Goal: Information Seeking & Learning: Learn about a topic

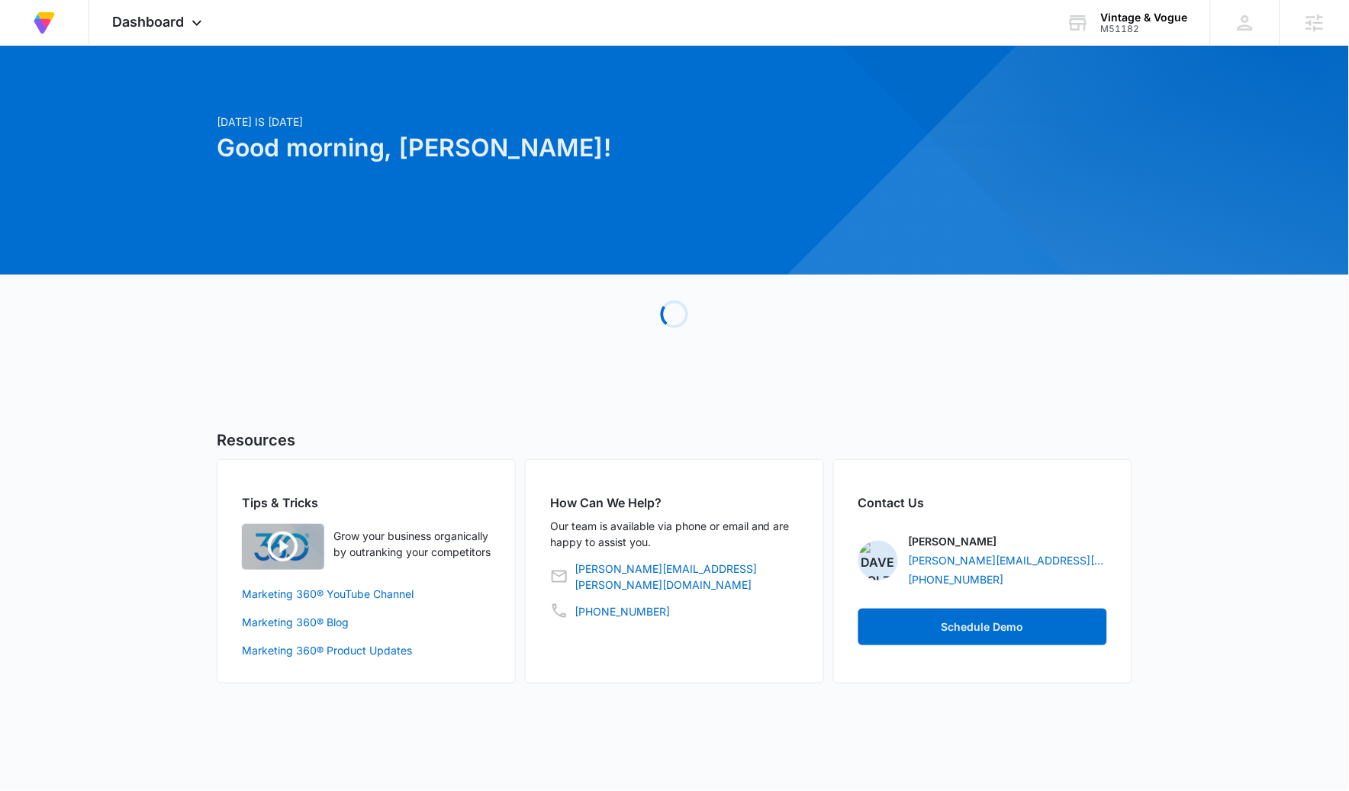
click at [189, 26] on icon at bounding box center [197, 23] width 18 height 18
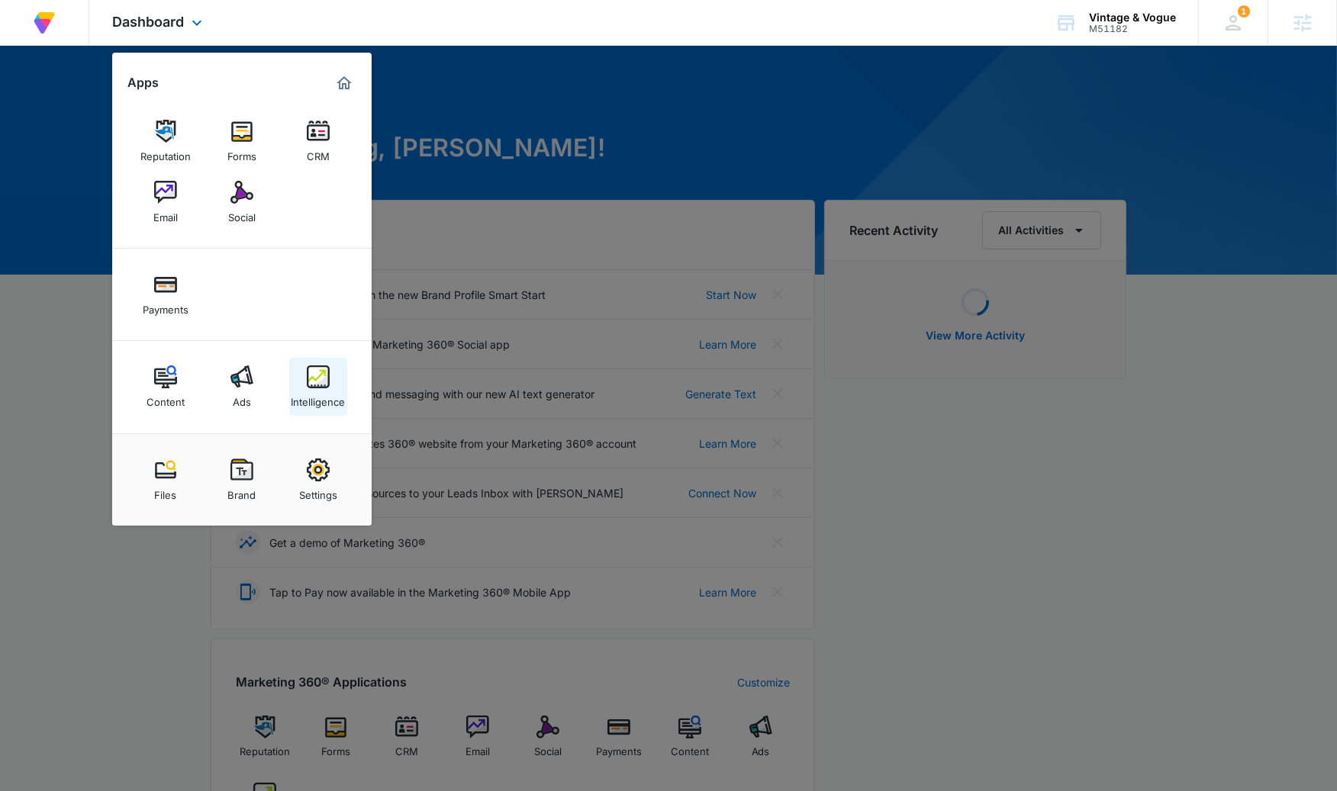
click at [331, 382] on link "Intelligence" at bounding box center [318, 387] width 58 height 58
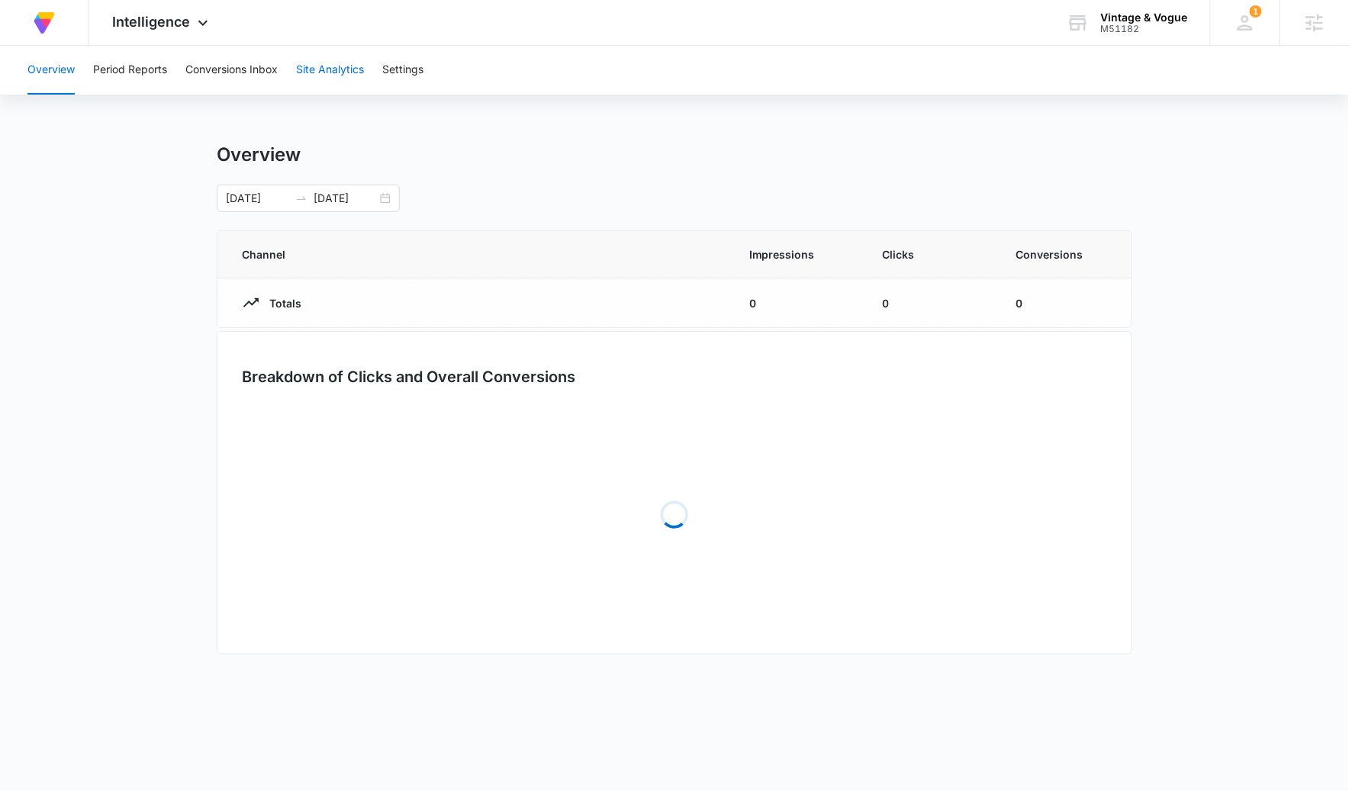
click at [316, 52] on button "Site Analytics" at bounding box center [330, 70] width 68 height 49
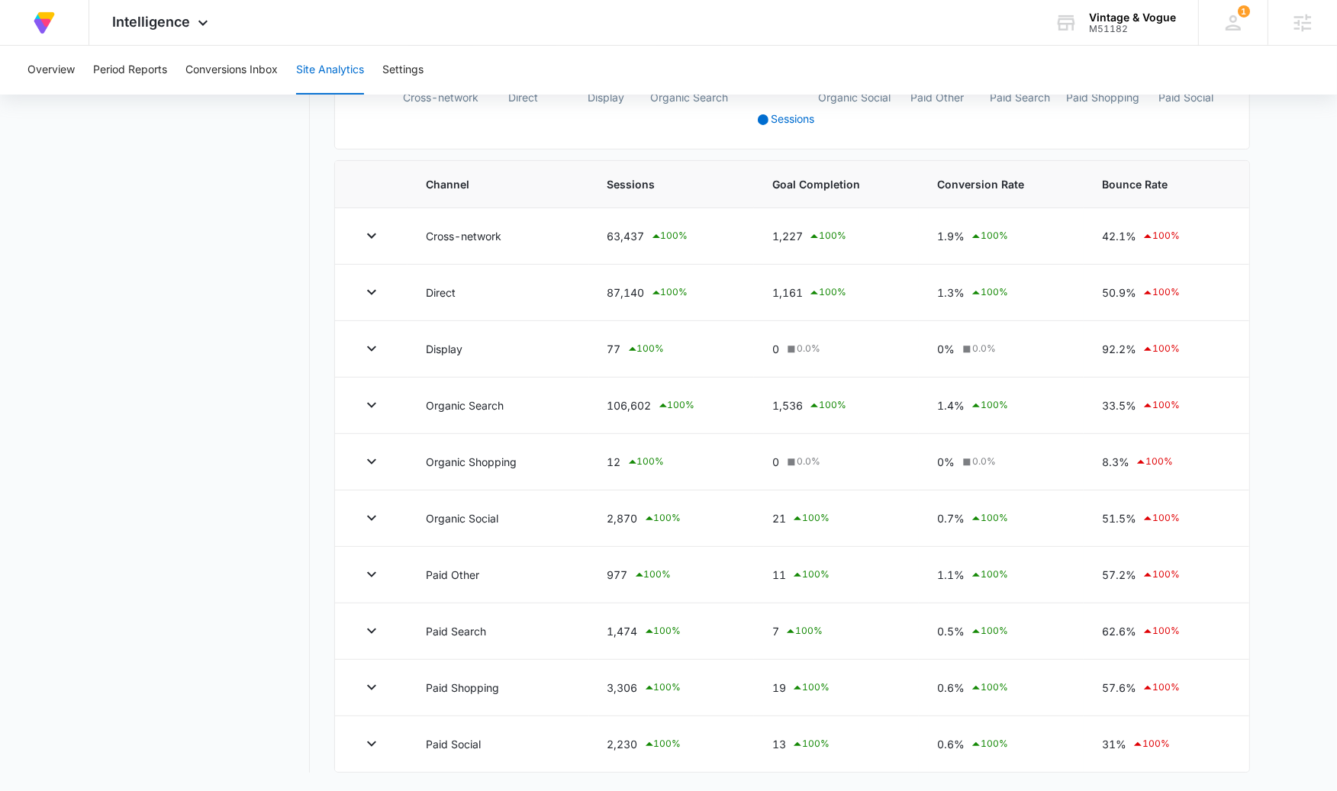
scroll to position [468, 0]
drag, startPoint x: 773, startPoint y: 230, endPoint x: 807, endPoint y: 231, distance: 34.4
click at [807, 231] on div "1,227 100 %" at bounding box center [836, 236] width 128 height 18
click at [807, 231] on icon at bounding box center [814, 236] width 18 height 18
click at [801, 231] on div "1,227 100 %" at bounding box center [836, 236] width 128 height 18
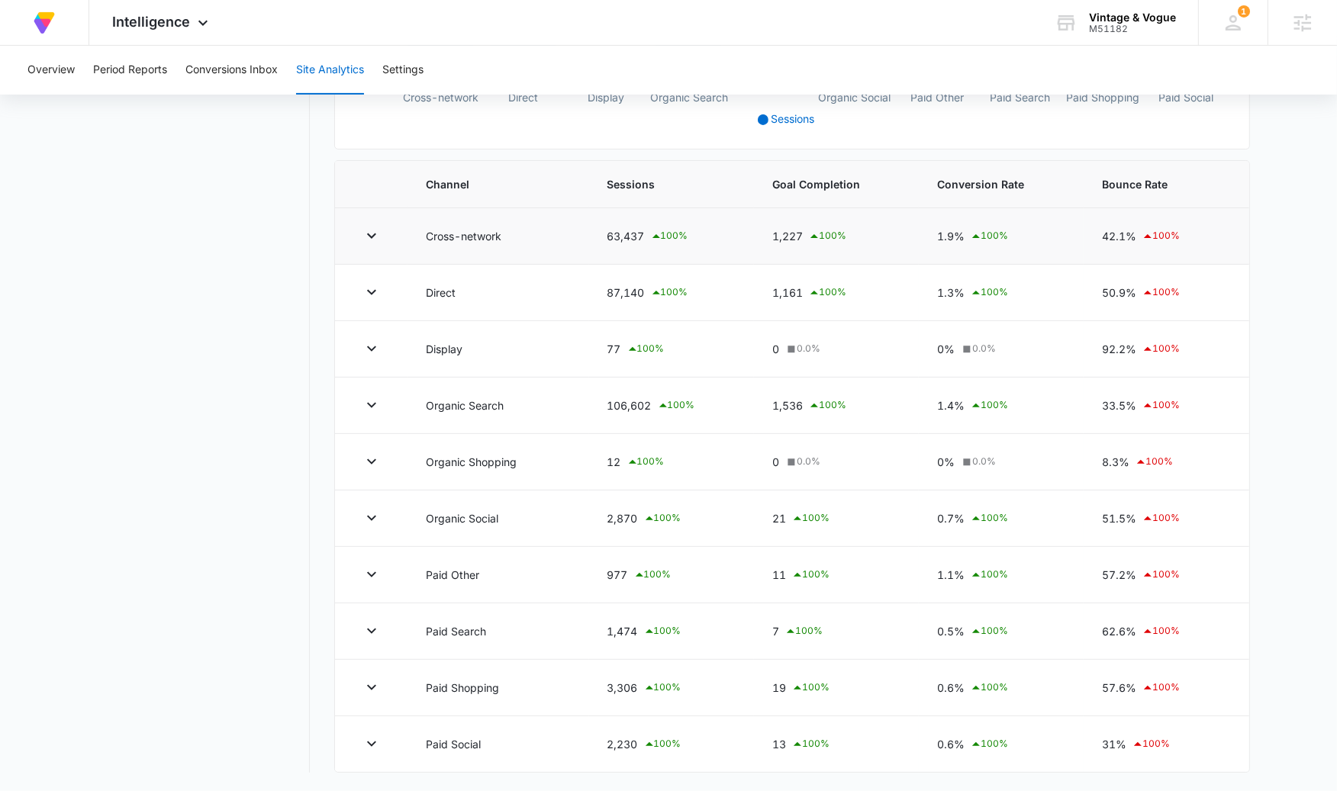
scroll to position [0, 0]
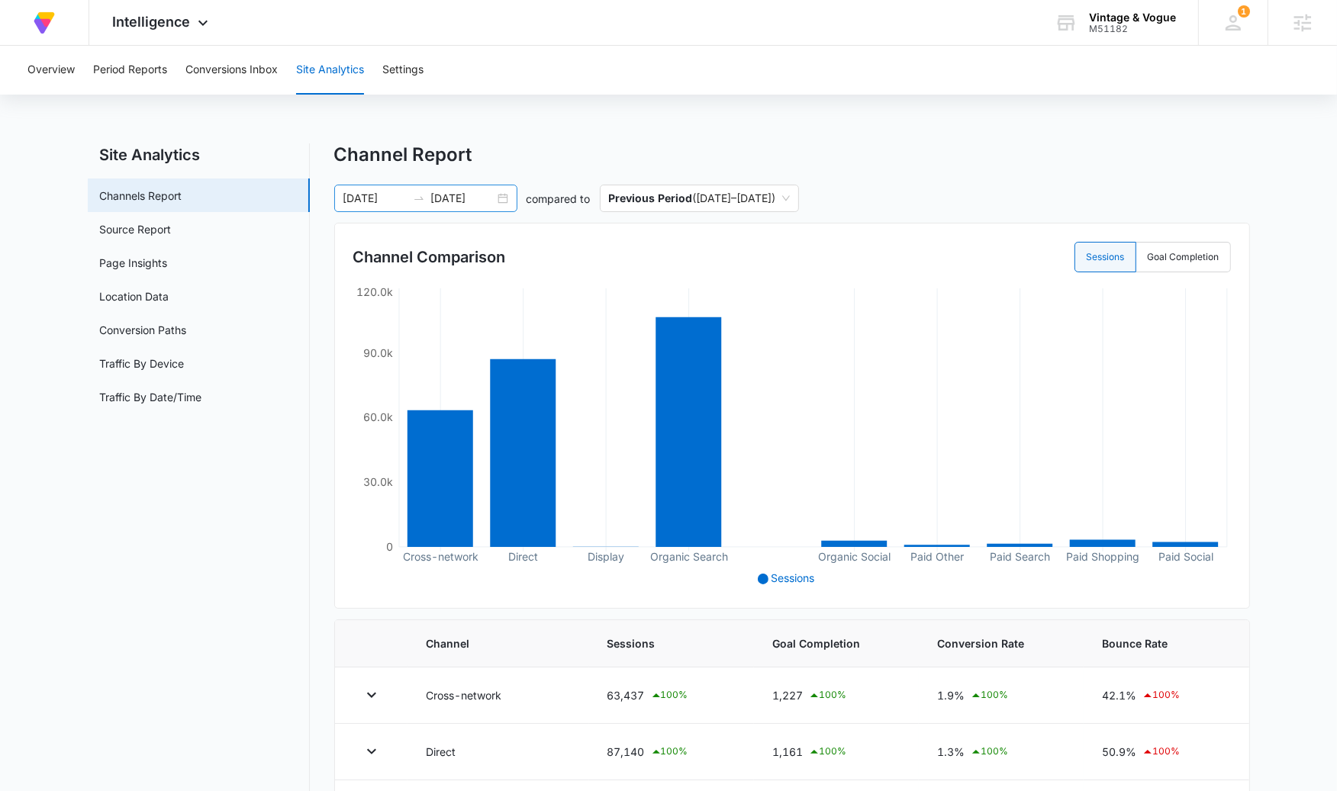
click at [500, 204] on div "[DATE] [DATE]" at bounding box center [425, 198] width 183 height 27
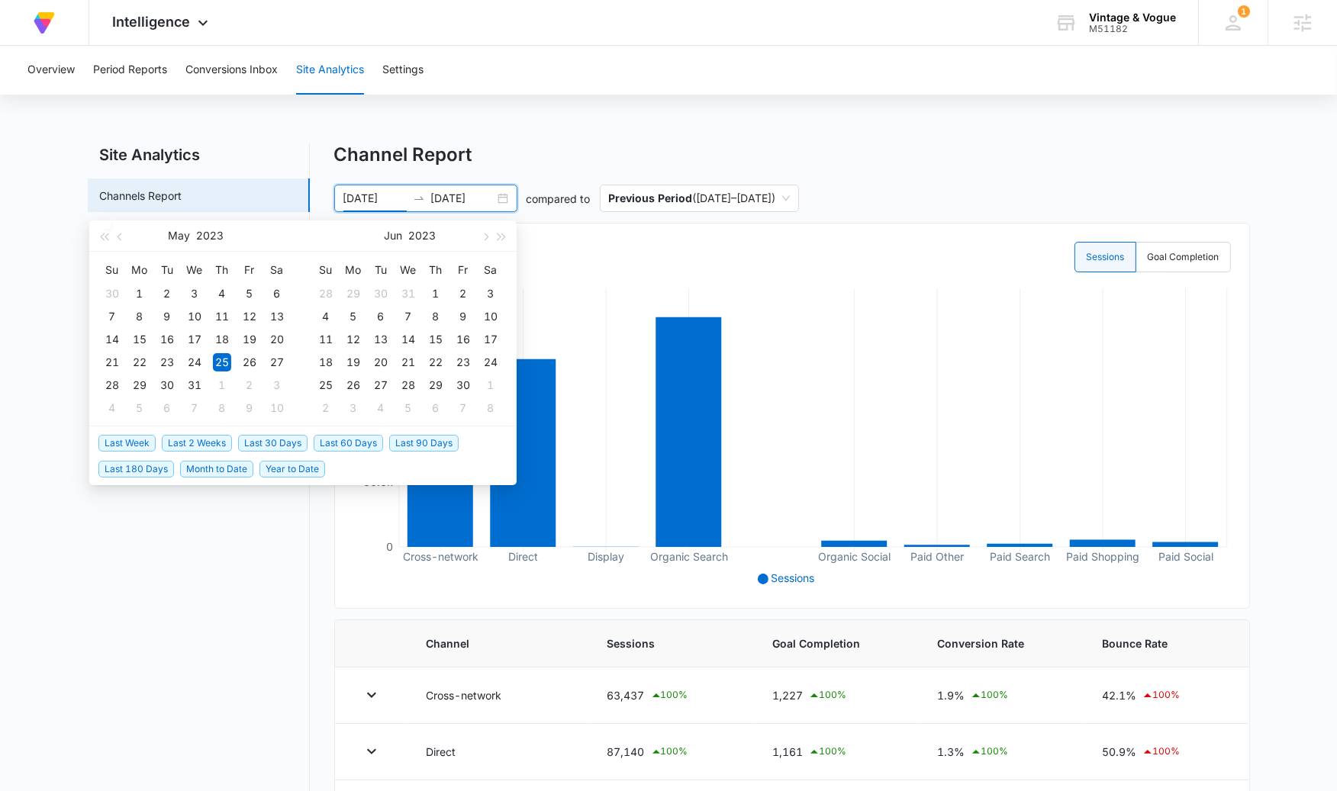
click at [296, 446] on span "Last 30 Days" at bounding box center [272, 443] width 69 height 17
type input "[DATE]"
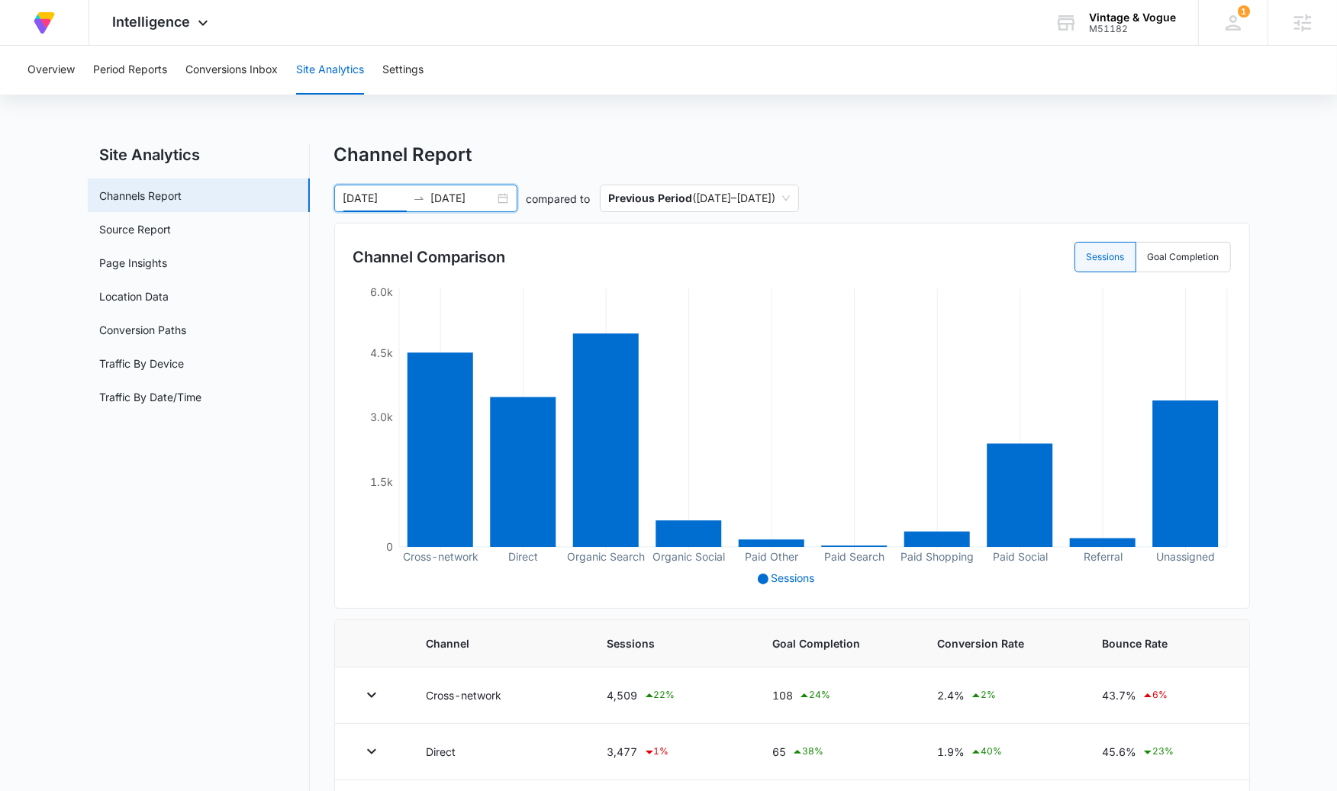
click at [513, 207] on div "[DATE] [DATE]" at bounding box center [425, 198] width 183 height 27
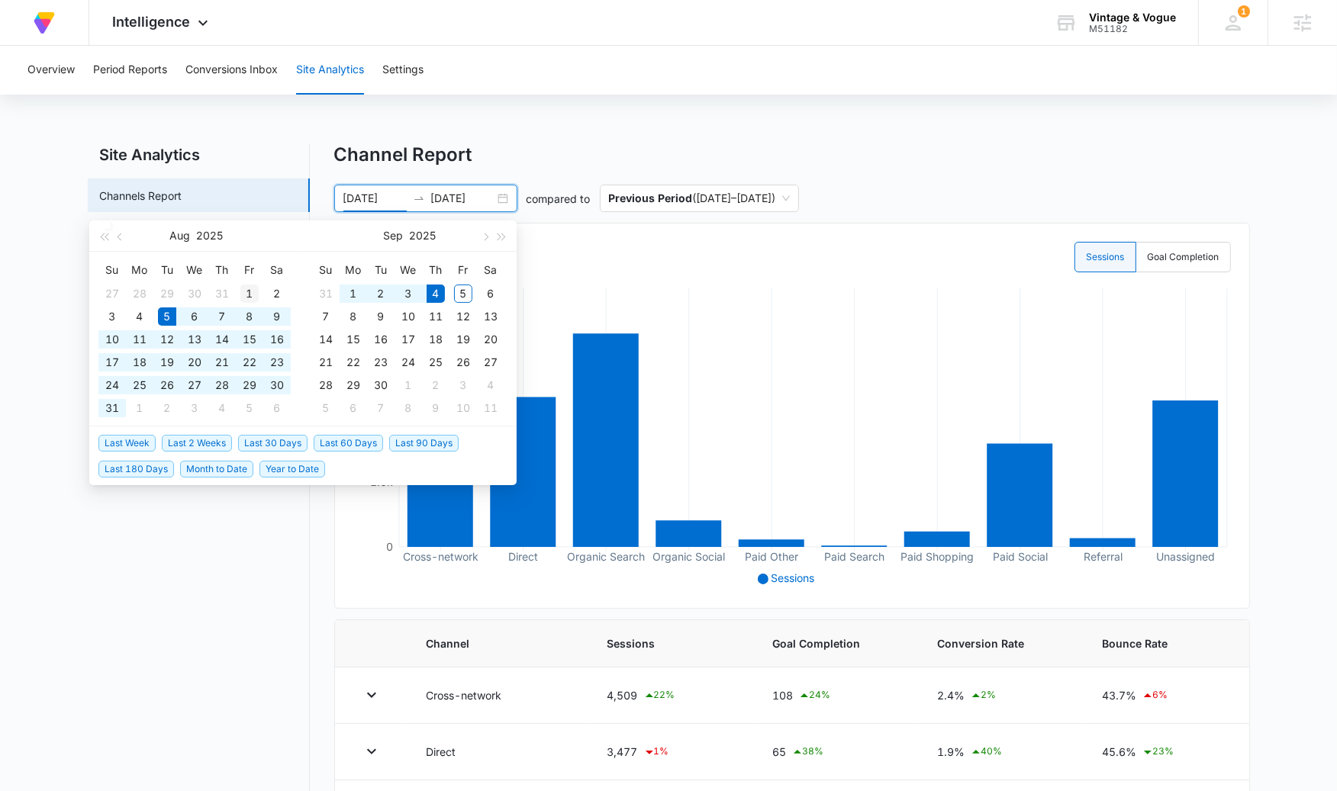
type input "[DATE]"
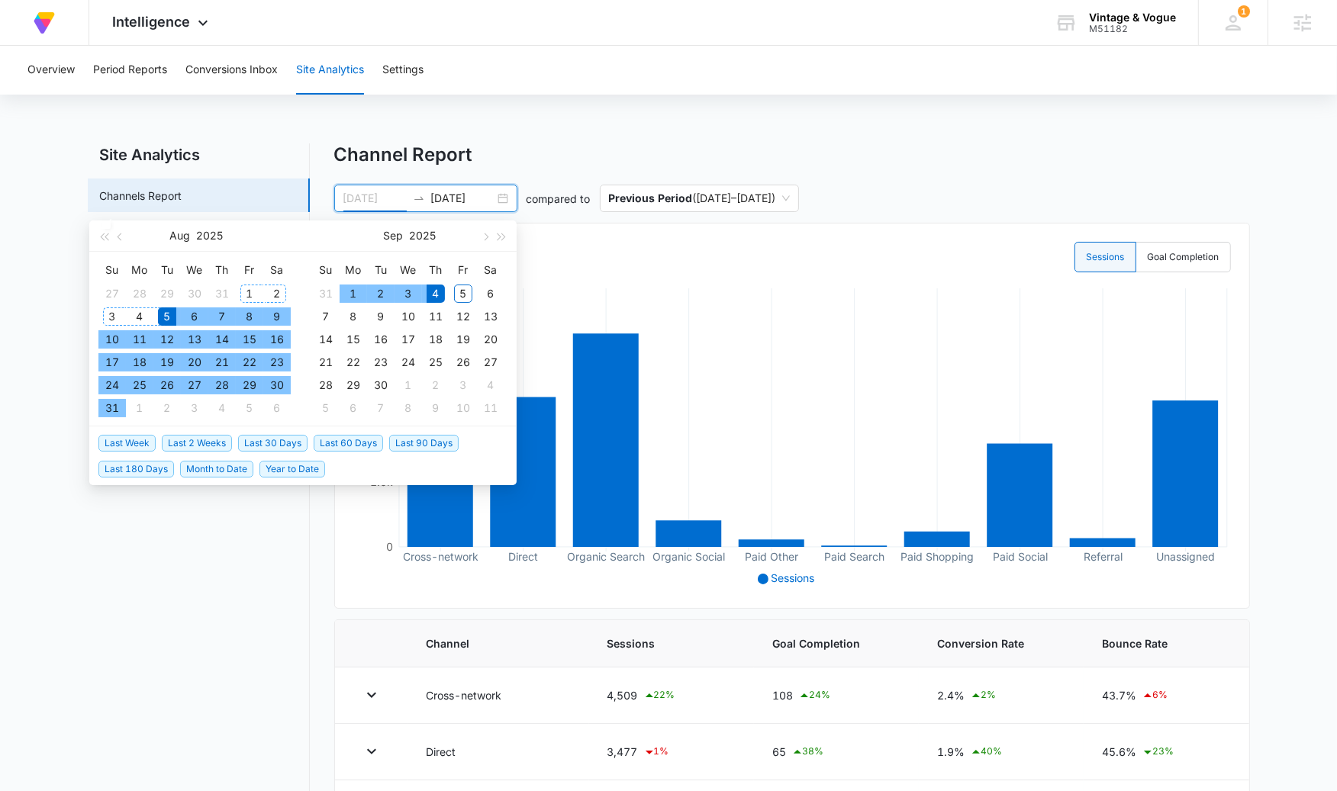
click at [245, 285] on div "1" at bounding box center [249, 294] width 18 height 18
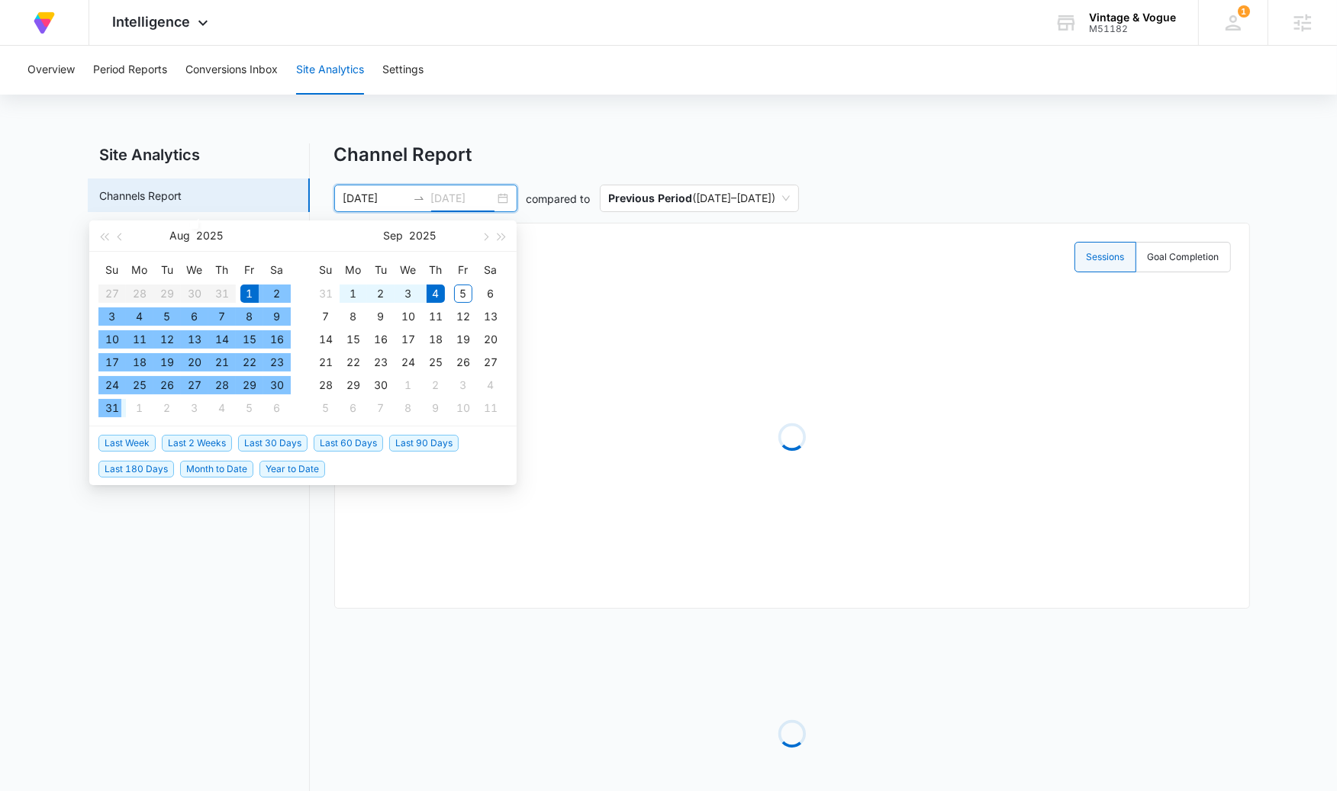
type input "[DATE]"
click at [115, 414] on div "31" at bounding box center [112, 408] width 18 height 18
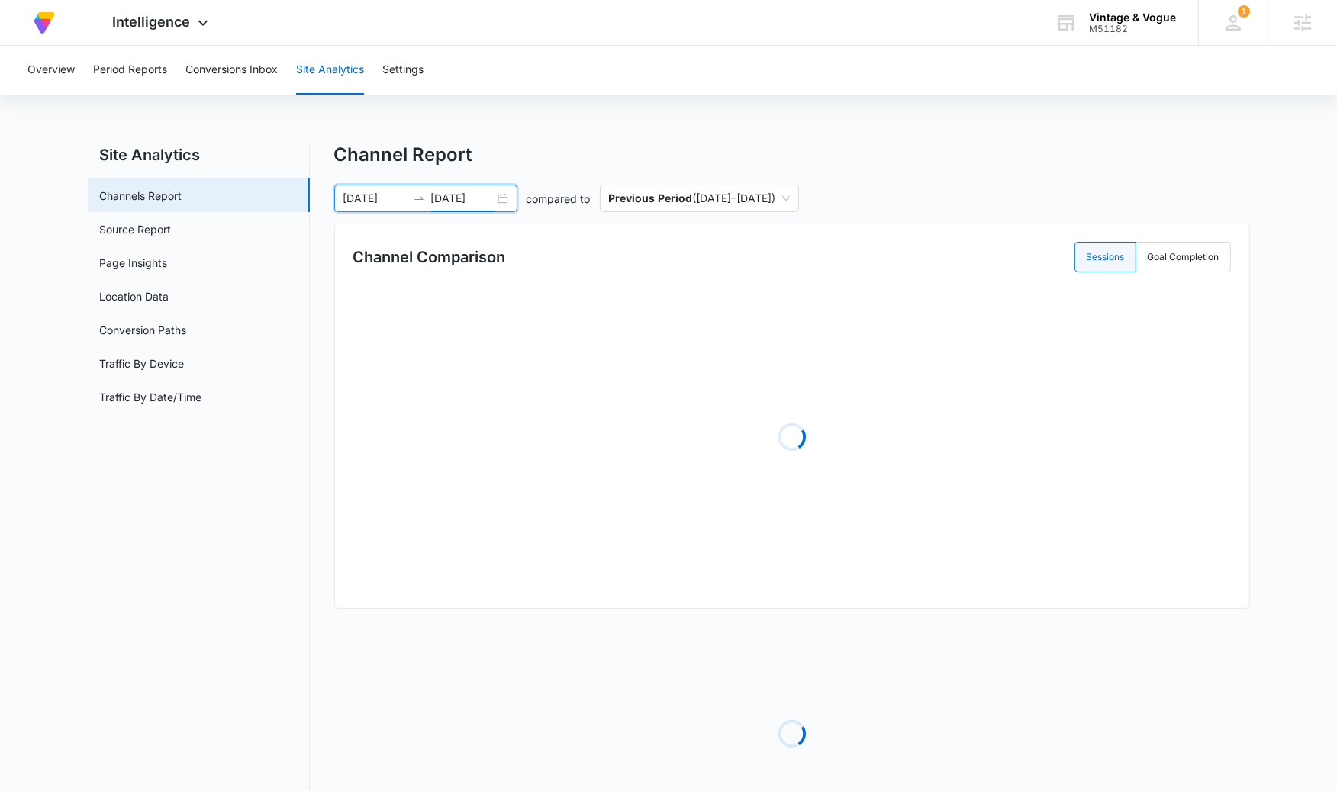
click at [666, 132] on div "Overview Period Reports Conversions Inbox Site Analytics Settings Site Analytic…" at bounding box center [668, 456] width 1337 height 821
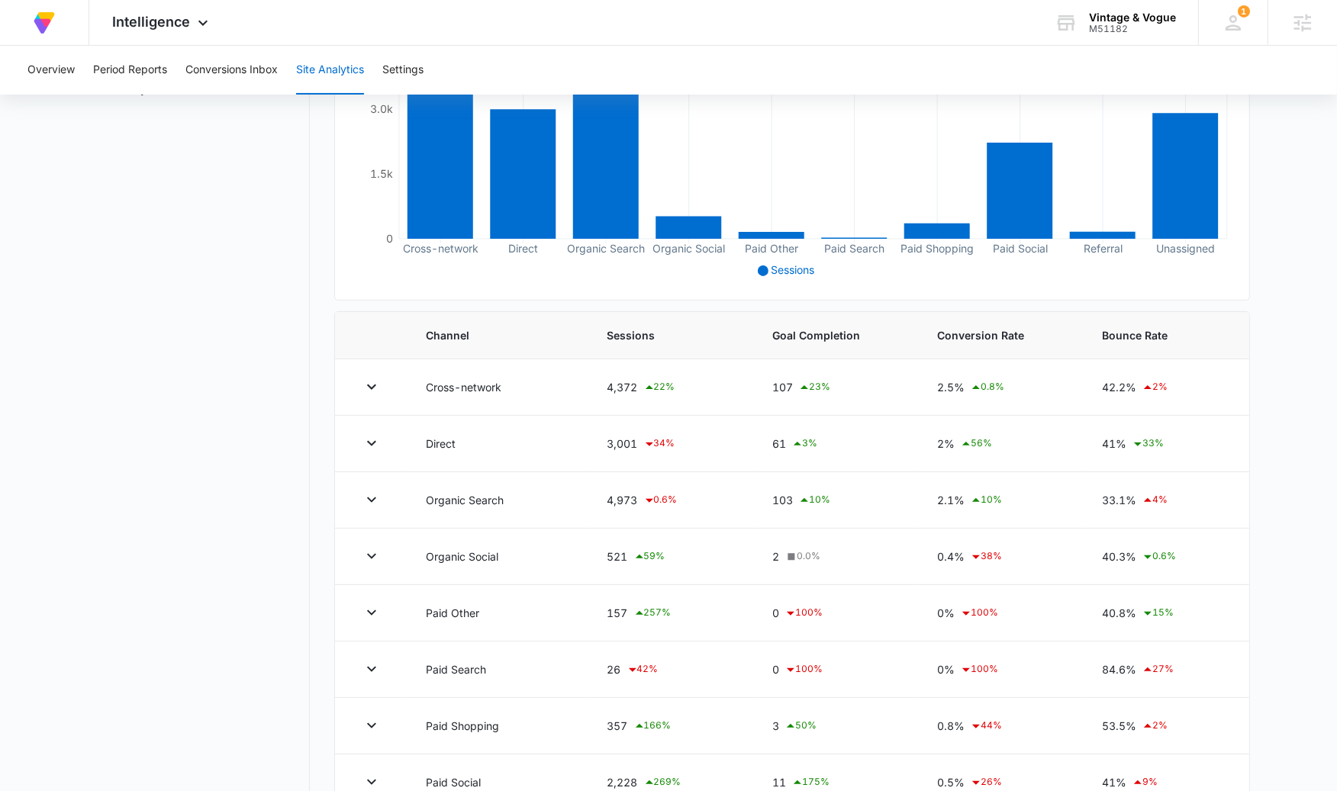
scroll to position [317, 0]
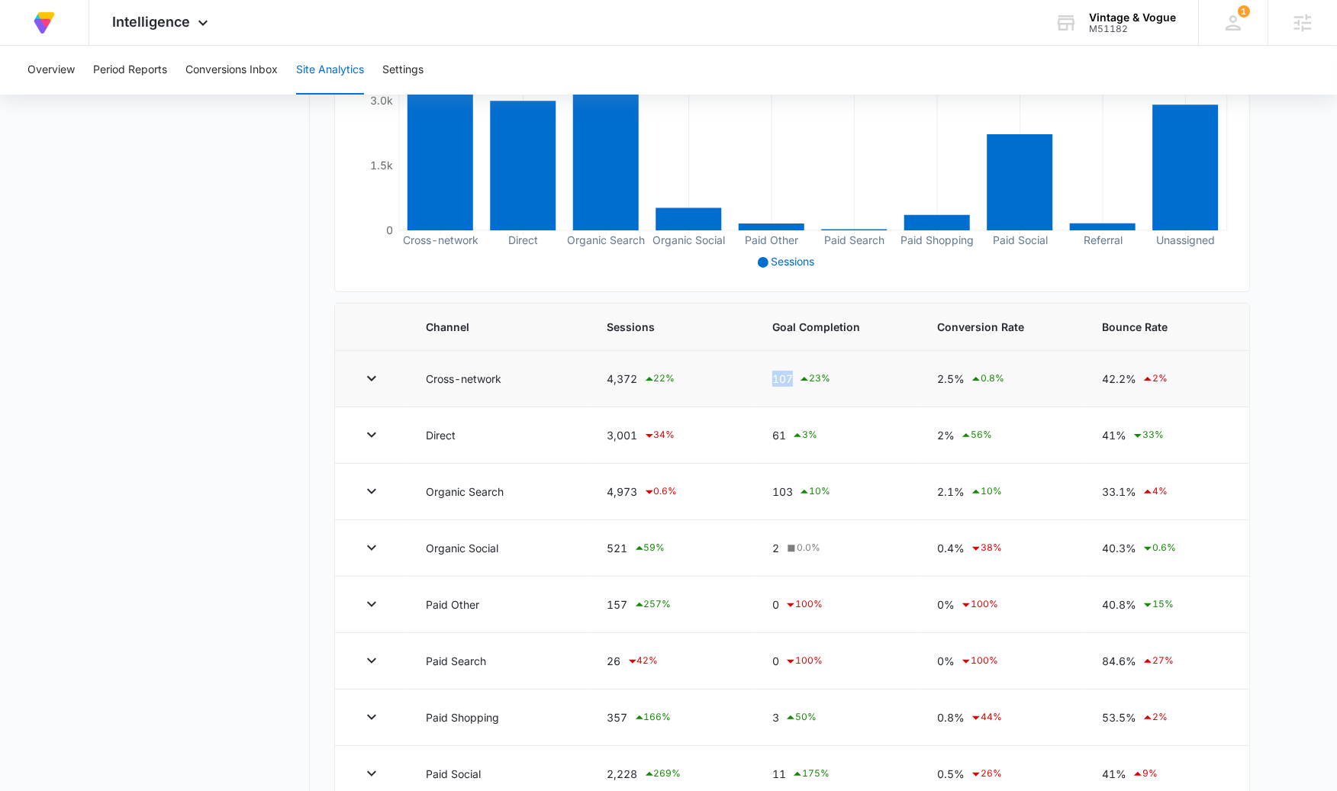
drag, startPoint x: 770, startPoint y: 379, endPoint x: 791, endPoint y: 376, distance: 21.6
click at [791, 376] on td "107 23 %" at bounding box center [836, 379] width 165 height 56
drag, startPoint x: 767, startPoint y: 503, endPoint x: 808, endPoint y: 492, distance: 42.6
click at [808, 492] on td "103 10 %" at bounding box center [836, 492] width 165 height 56
drag, startPoint x: 794, startPoint y: 376, endPoint x: 781, endPoint y: 378, distance: 13.2
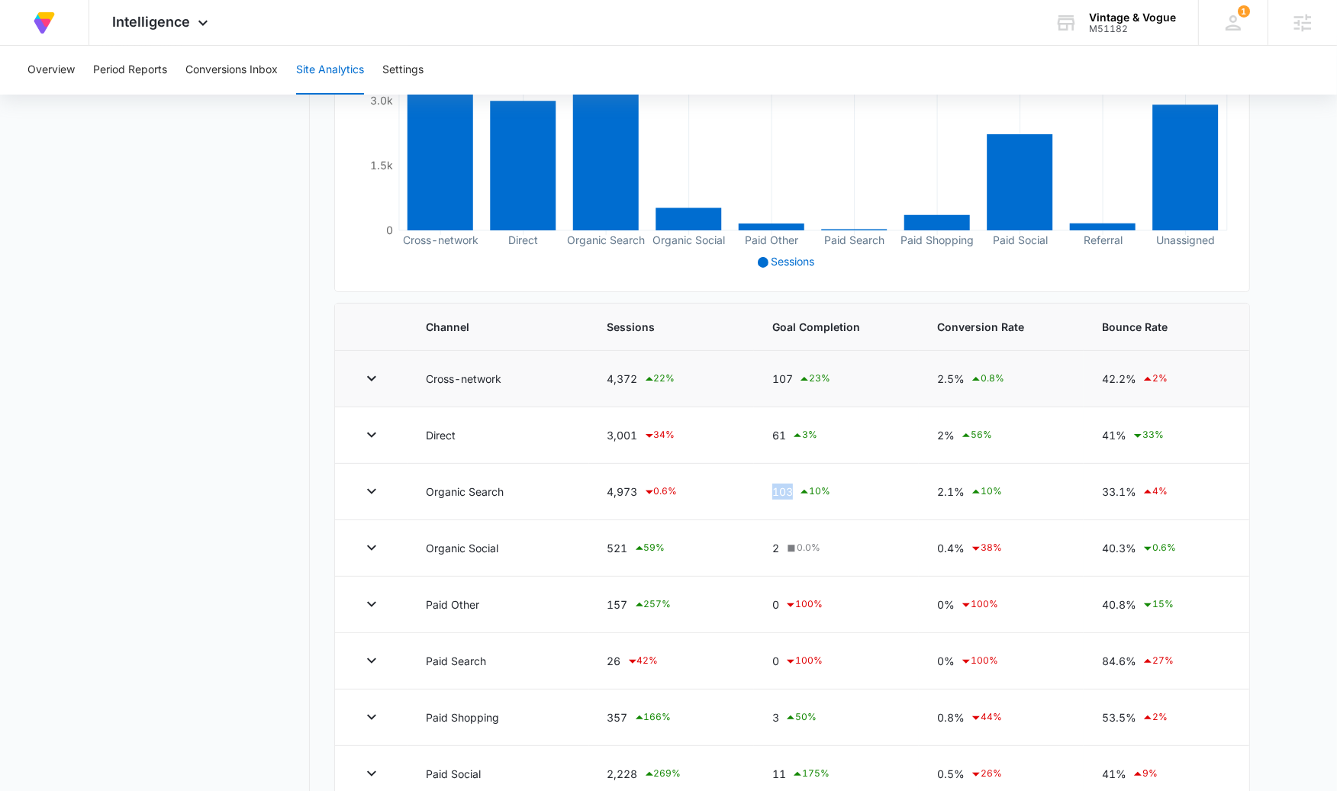
click at [781, 378] on div "107 23 %" at bounding box center [836, 379] width 128 height 18
drag, startPoint x: 775, startPoint y: 380, endPoint x: 791, endPoint y: 379, distance: 16.0
click at [791, 379] on div "107 23 %" at bounding box center [836, 379] width 128 height 18
click at [795, 378] on icon at bounding box center [804, 379] width 18 height 18
click at [790, 379] on div "107 23 %" at bounding box center [836, 379] width 128 height 18
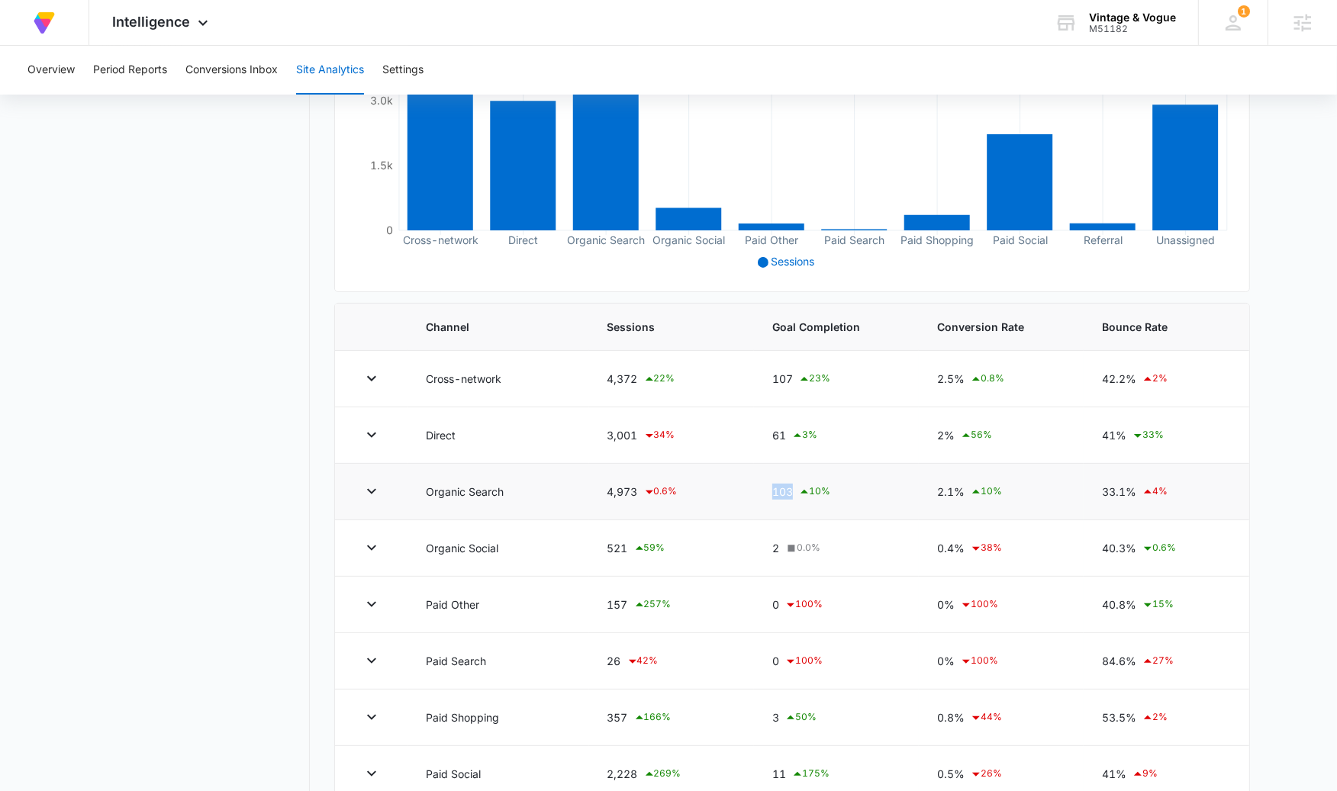
drag, startPoint x: 780, startPoint y: 495, endPoint x: 797, endPoint y: 494, distance: 17.6
click at [797, 494] on div "103 10 %" at bounding box center [836, 492] width 128 height 18
click at [796, 494] on icon at bounding box center [804, 492] width 18 height 18
click at [790, 493] on div "103 10 %" at bounding box center [836, 492] width 128 height 18
drag, startPoint x: 776, startPoint y: 436, endPoint x: 787, endPoint y: 437, distance: 10.8
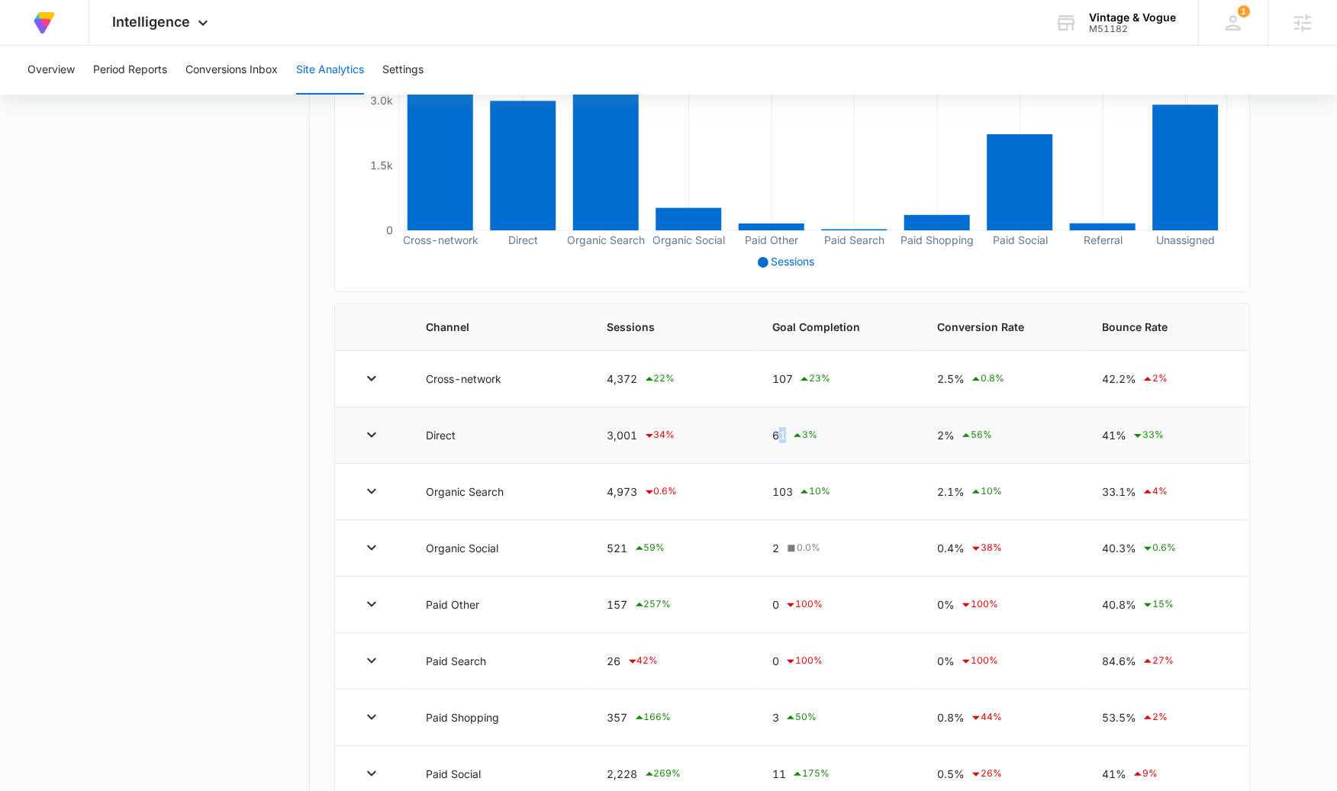
click at [787, 437] on div "61 3 %" at bounding box center [836, 435] width 128 height 18
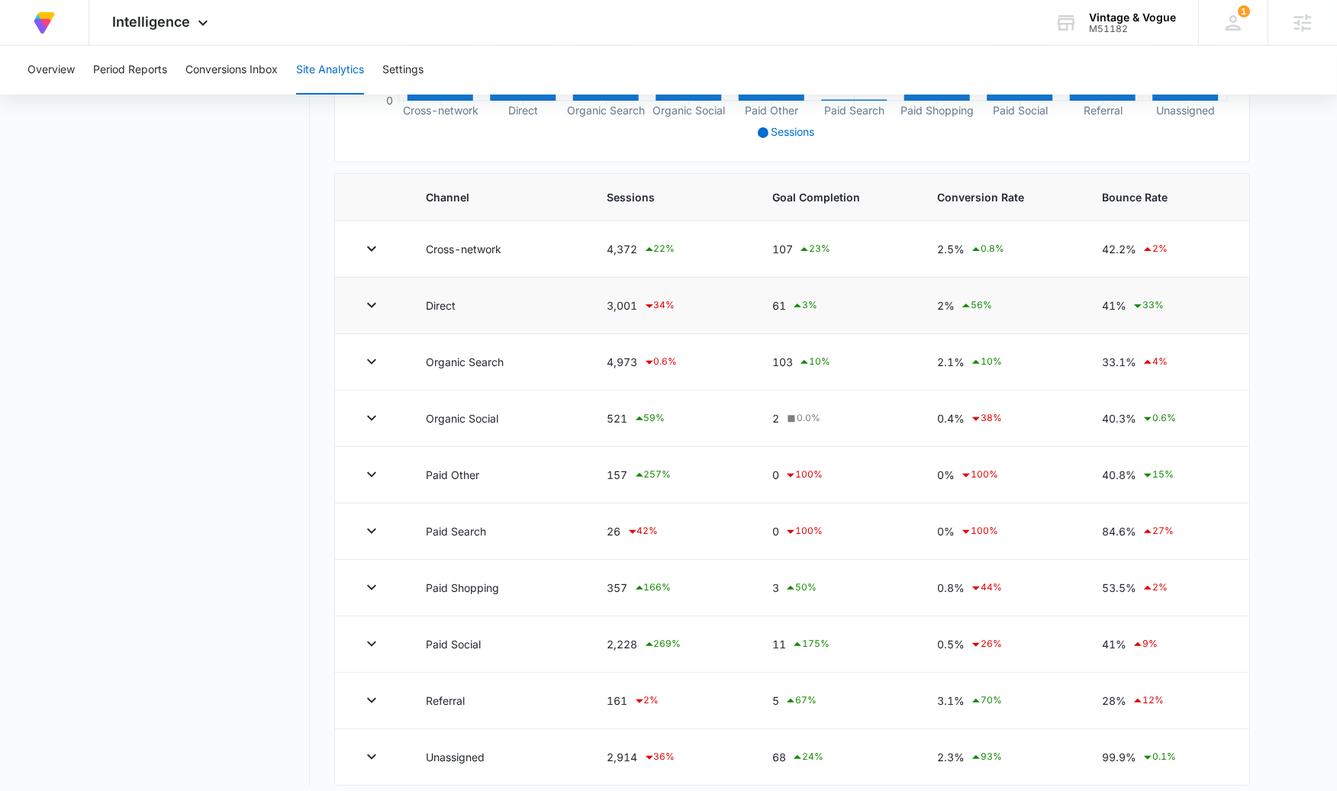
scroll to position [472, 0]
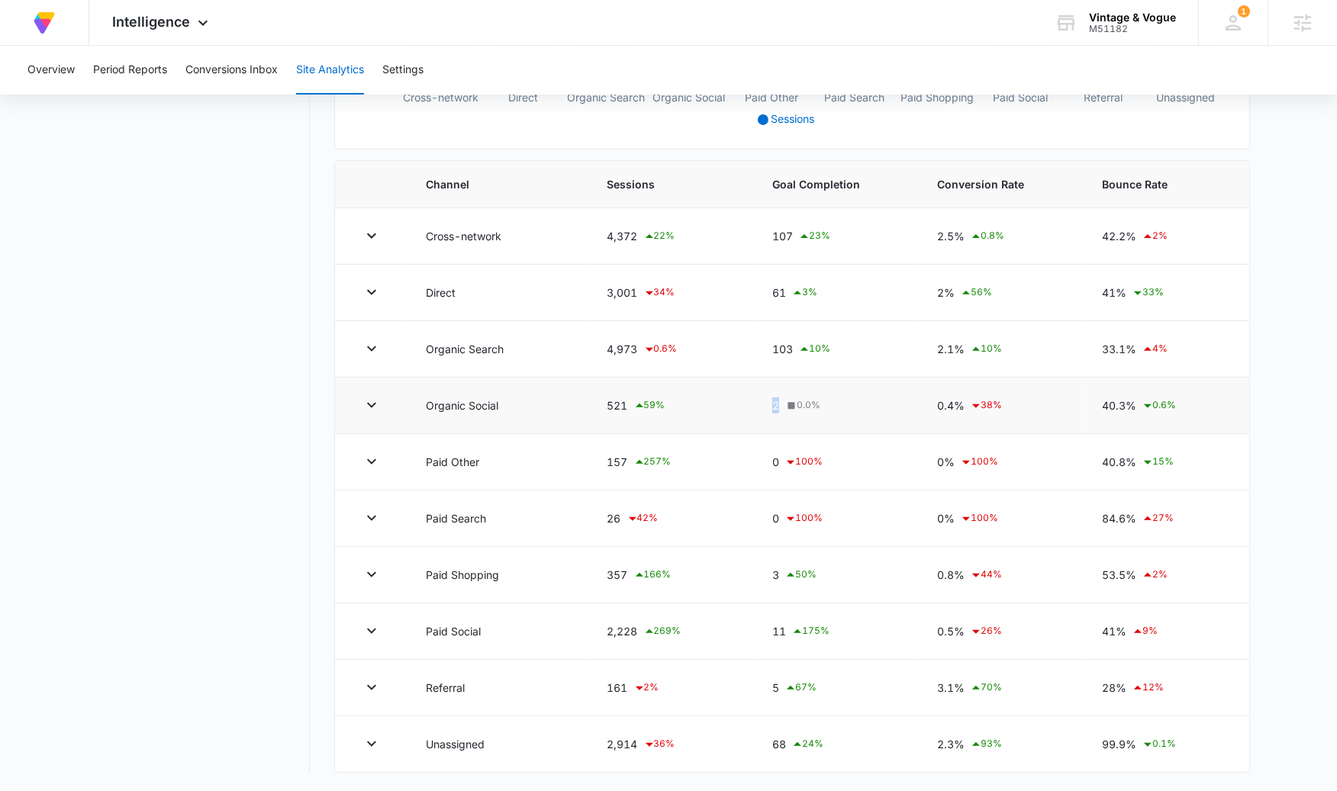
drag, startPoint x: 772, startPoint y: 398, endPoint x: 781, endPoint y: 397, distance: 8.4
click at [781, 397] on td "2 0.0 %" at bounding box center [836, 406] width 165 height 56
click at [784, 453] on icon at bounding box center [790, 462] width 18 height 18
drag, startPoint x: 780, startPoint y: 572, endPoint x: 771, endPoint y: 570, distance: 9.4
click at [771, 570] on td "3 50 %" at bounding box center [836, 575] width 165 height 56
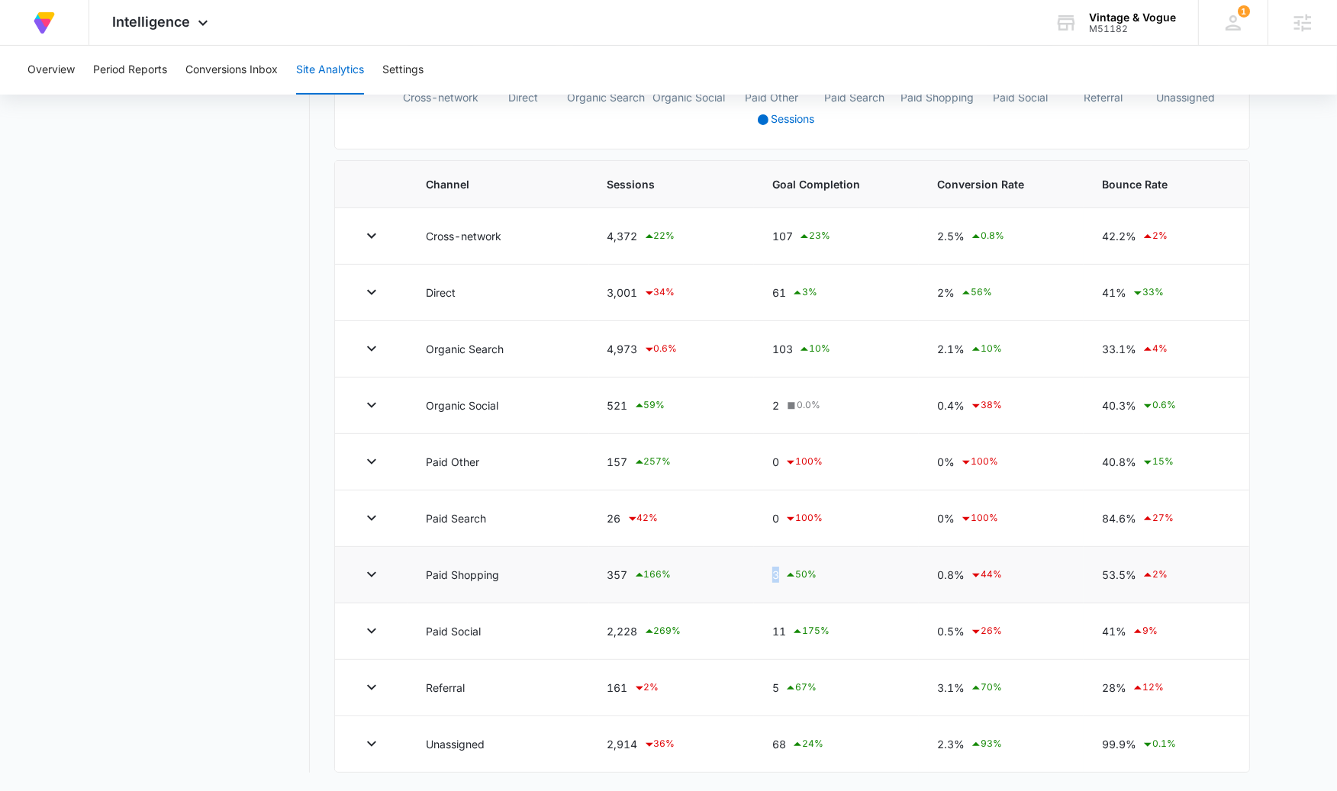
click at [771, 570] on td "3 50 %" at bounding box center [836, 575] width 165 height 56
drag, startPoint x: 775, startPoint y: 632, endPoint x: 786, endPoint y: 629, distance: 11.1
click at [786, 629] on div "11 175 %" at bounding box center [836, 632] width 128 height 18
drag, startPoint x: 783, startPoint y: 629, endPoint x: 771, endPoint y: 630, distance: 12.3
click at [772, 630] on div "11 175 %" at bounding box center [836, 632] width 128 height 18
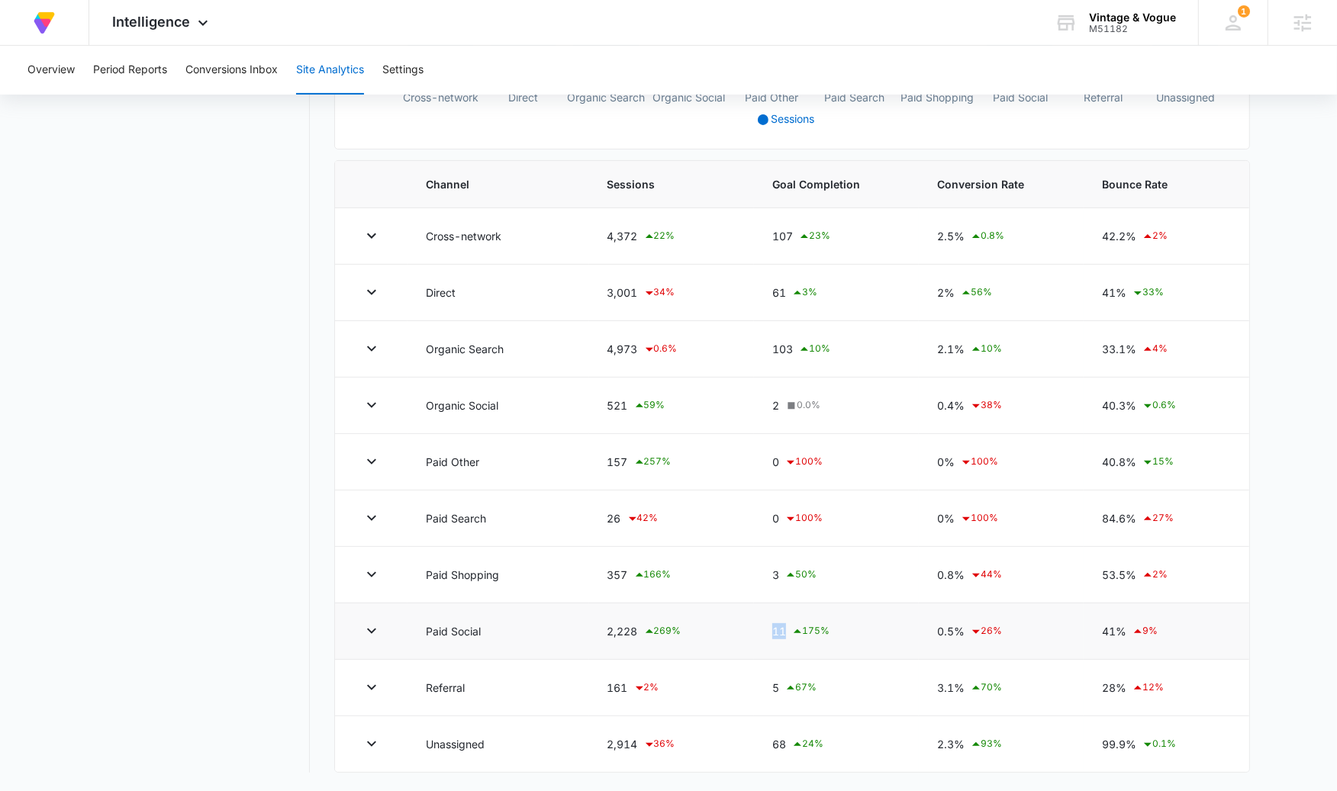
click at [772, 630] on div "11 175 %" at bounding box center [836, 632] width 128 height 18
drag, startPoint x: 780, startPoint y: 570, endPoint x: 771, endPoint y: 571, distance: 9.2
click at [772, 571] on div "3 50 %" at bounding box center [836, 575] width 128 height 18
drag, startPoint x: 791, startPoint y: 228, endPoint x: 770, endPoint y: 230, distance: 21.5
click at [770, 230] on td "107 23 %" at bounding box center [836, 236] width 165 height 56
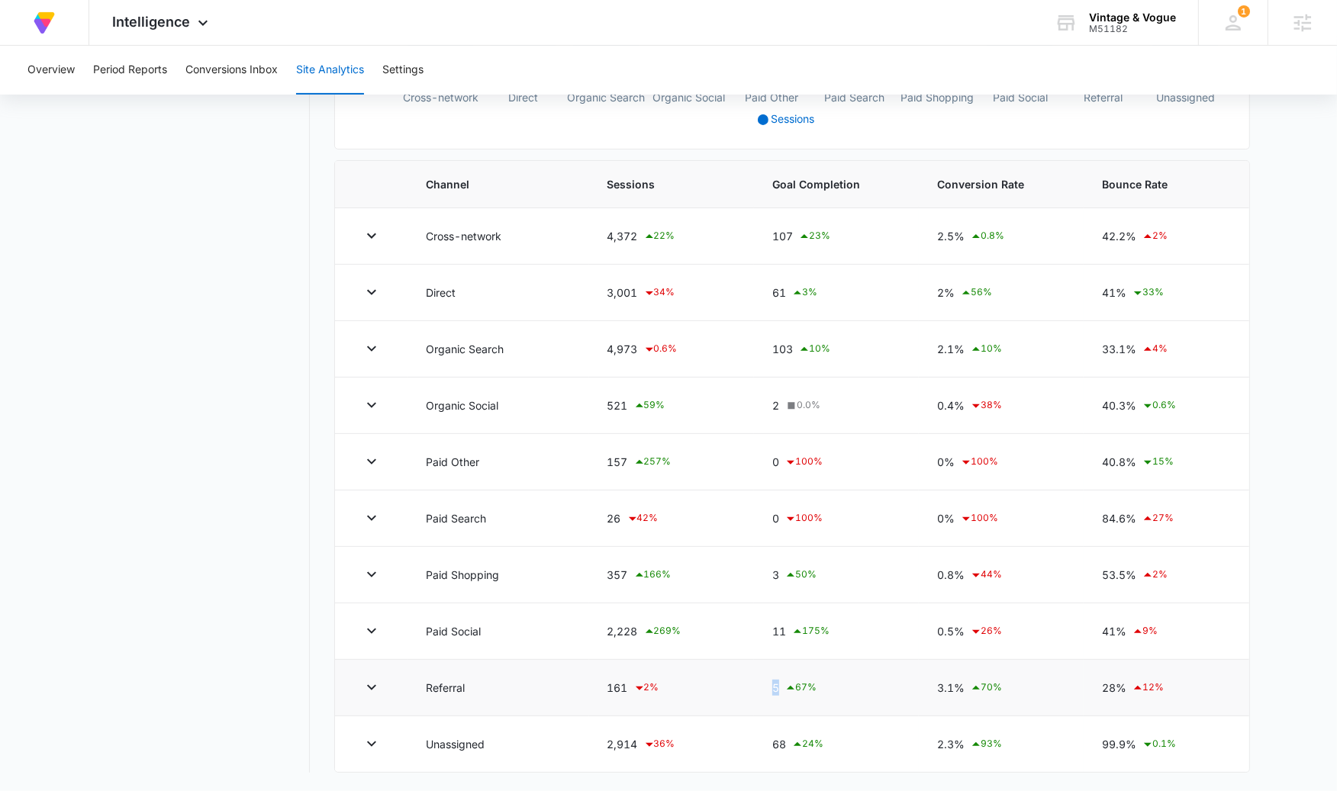
drag, startPoint x: 779, startPoint y: 688, endPoint x: 768, endPoint y: 687, distance: 11.5
click at [768, 687] on td "5 67 %" at bounding box center [836, 688] width 165 height 56
click at [781, 745] on div "68 24 %" at bounding box center [836, 744] width 128 height 18
click at [783, 743] on div "68 24 %" at bounding box center [836, 744] width 128 height 18
click at [781, 744] on div "68 24 %" at bounding box center [836, 744] width 128 height 18
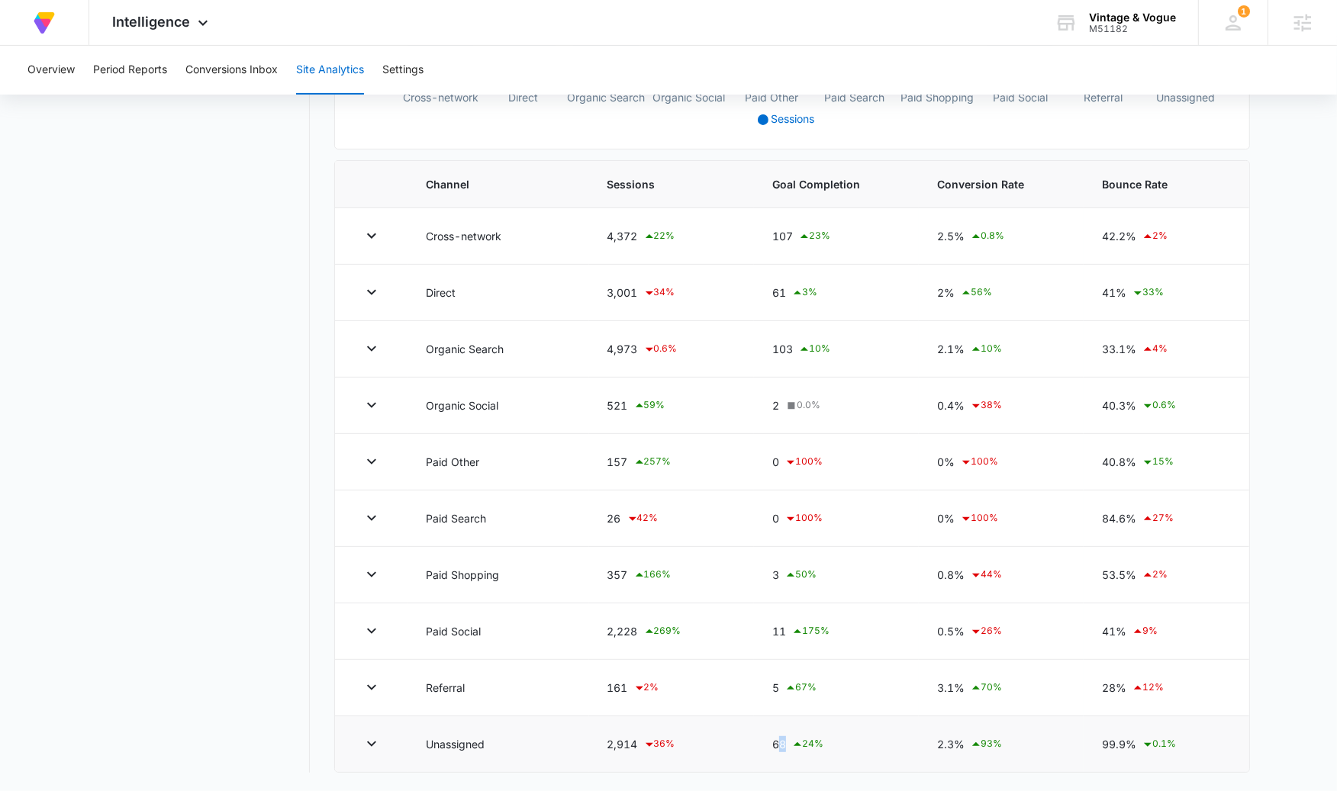
click at [776, 745] on div "68 24 %" at bounding box center [836, 744] width 128 height 18
click at [777, 742] on td "68 24 %" at bounding box center [836, 744] width 165 height 56
click at [781, 741] on div "68 24 %" at bounding box center [836, 744] width 128 height 18
click at [789, 741] on icon at bounding box center [797, 744] width 18 height 18
drag, startPoint x: 768, startPoint y: 278, endPoint x: 787, endPoint y: 282, distance: 18.7
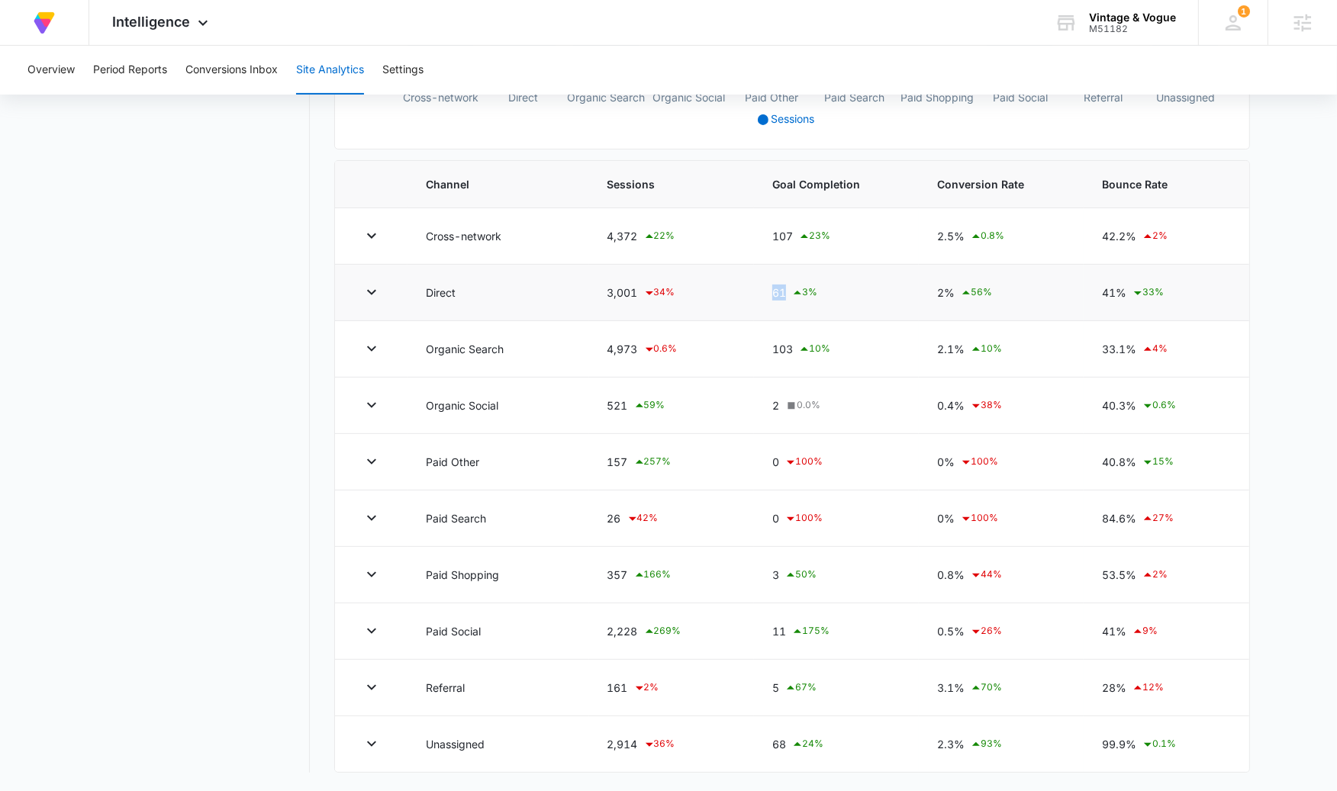
click at [787, 282] on td "61 3 %" at bounding box center [836, 293] width 165 height 56
click at [792, 307] on td "61 3 %" at bounding box center [836, 293] width 165 height 56
drag, startPoint x: 607, startPoint y: 285, endPoint x: 645, endPoint y: 282, distance: 38.3
click at [645, 284] on div "3,001 34 %" at bounding box center [671, 293] width 128 height 18
click at [645, 284] on icon at bounding box center [649, 293] width 18 height 18
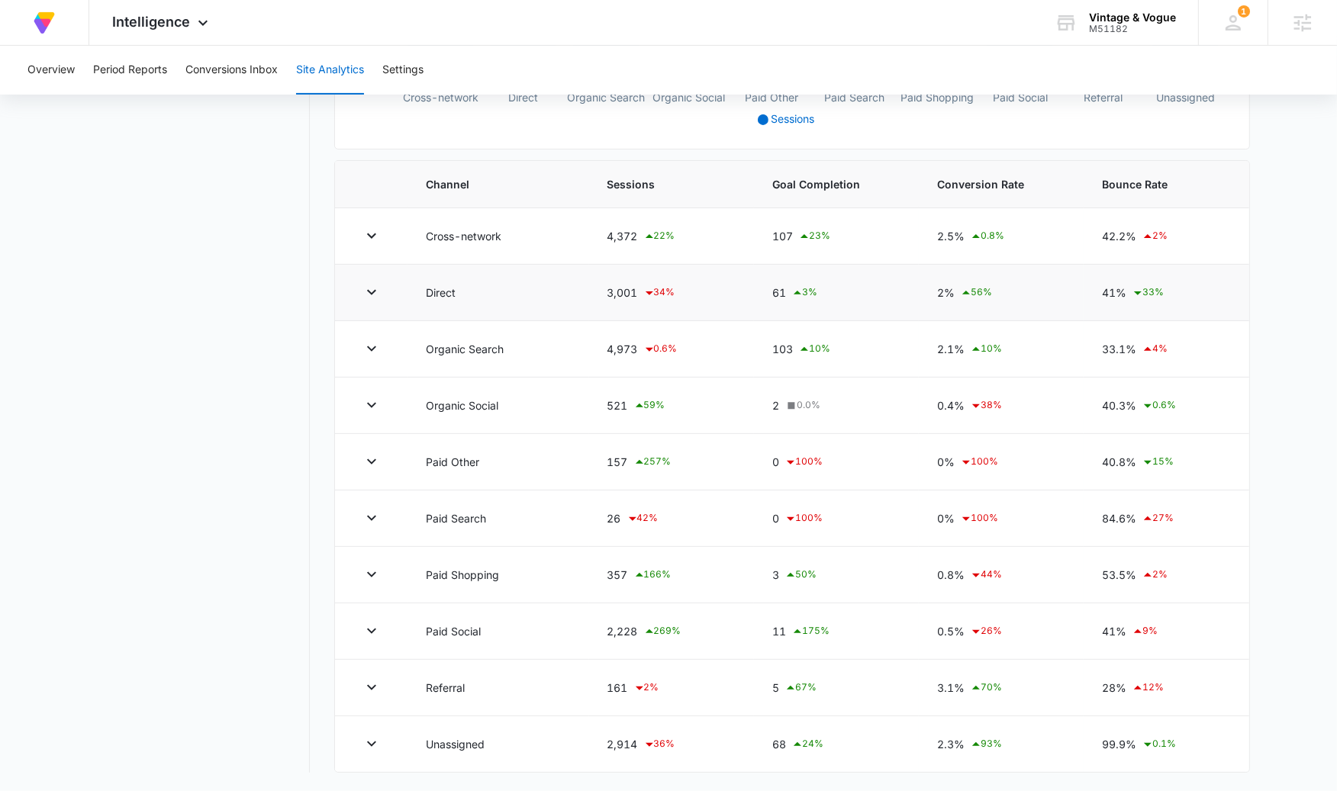
click at [935, 278] on td "2% 56 %" at bounding box center [1001, 293] width 165 height 56
drag, startPoint x: 936, startPoint y: 278, endPoint x: 959, endPoint y: 282, distance: 23.1
click at [959, 284] on div "2% 56 %" at bounding box center [1001, 293] width 128 height 18
click at [959, 284] on icon at bounding box center [966, 293] width 18 height 18
click at [957, 287] on icon at bounding box center [966, 293] width 18 height 18
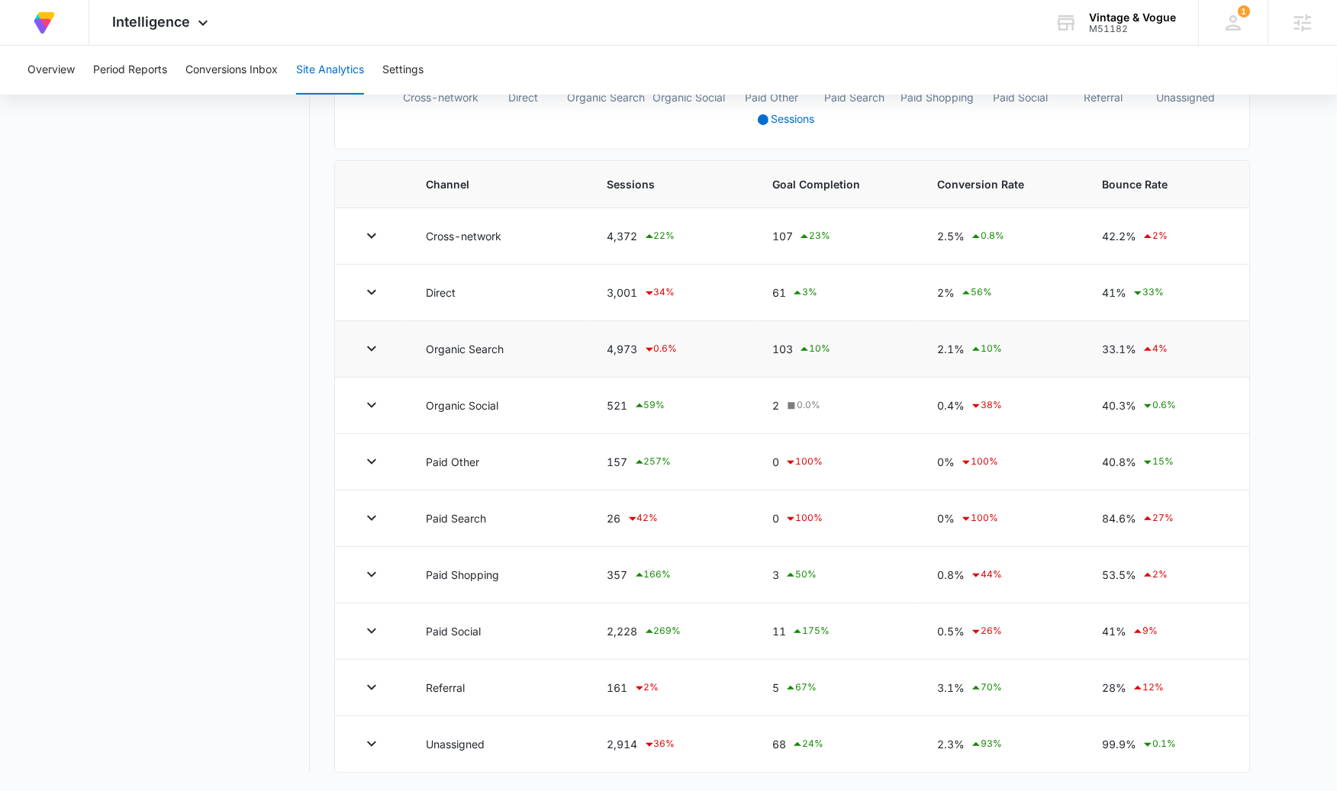
click at [942, 323] on td "2.1% 10 %" at bounding box center [1001, 349] width 165 height 56
click at [951, 284] on div "2% 56 %" at bounding box center [1001, 293] width 128 height 18
drag, startPoint x: 953, startPoint y: 278, endPoint x: 936, endPoint y: 276, distance: 16.9
click at [937, 284] on div "2% 56 %" at bounding box center [1001, 293] width 128 height 18
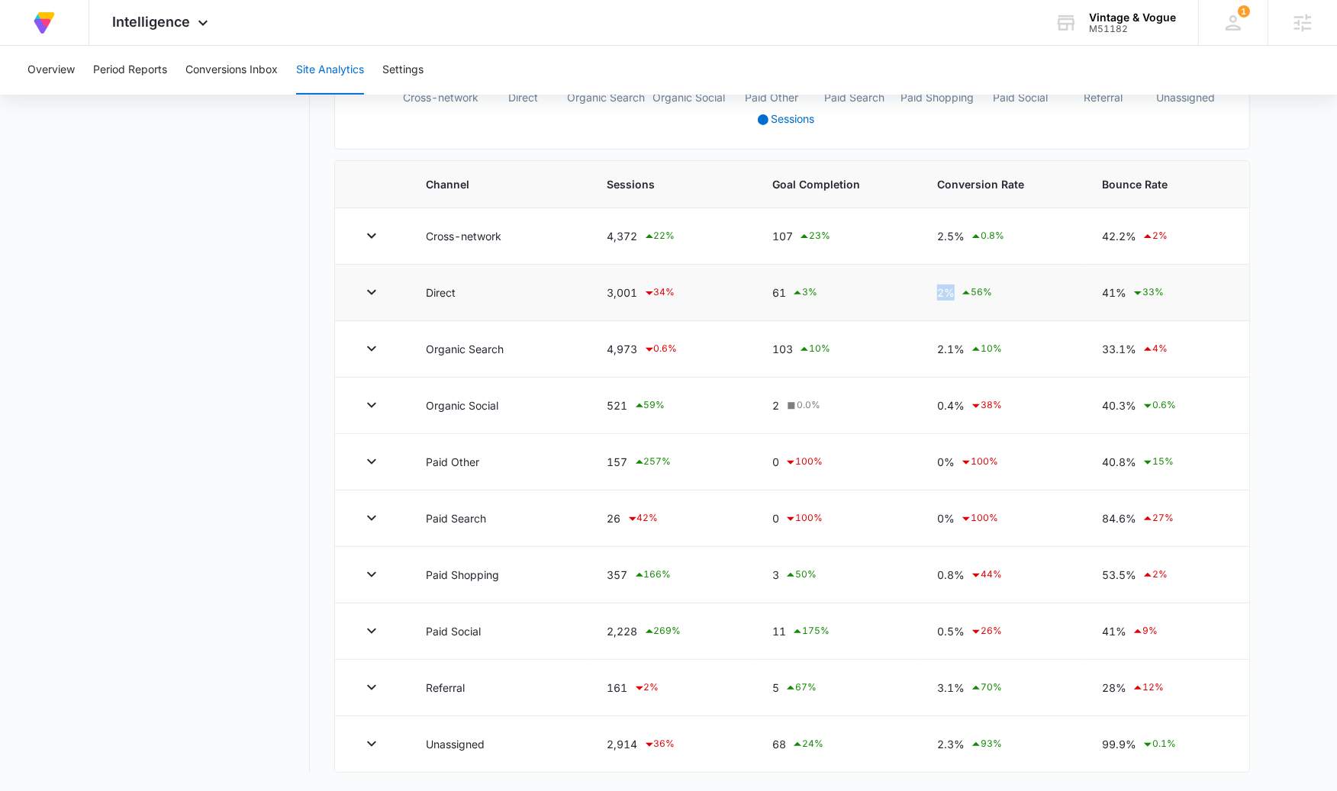
drag, startPoint x: 954, startPoint y: 278, endPoint x: 925, endPoint y: 281, distance: 28.3
click at [925, 281] on td "2% 56 %" at bounding box center [1001, 293] width 165 height 56
drag, startPoint x: 632, startPoint y: 279, endPoint x: 599, endPoint y: 281, distance: 32.8
click at [581, 281] on tr "Direct 3,001 34 % 61 3 % 2% 56 % 41% 33 %" at bounding box center [792, 293] width 914 height 56
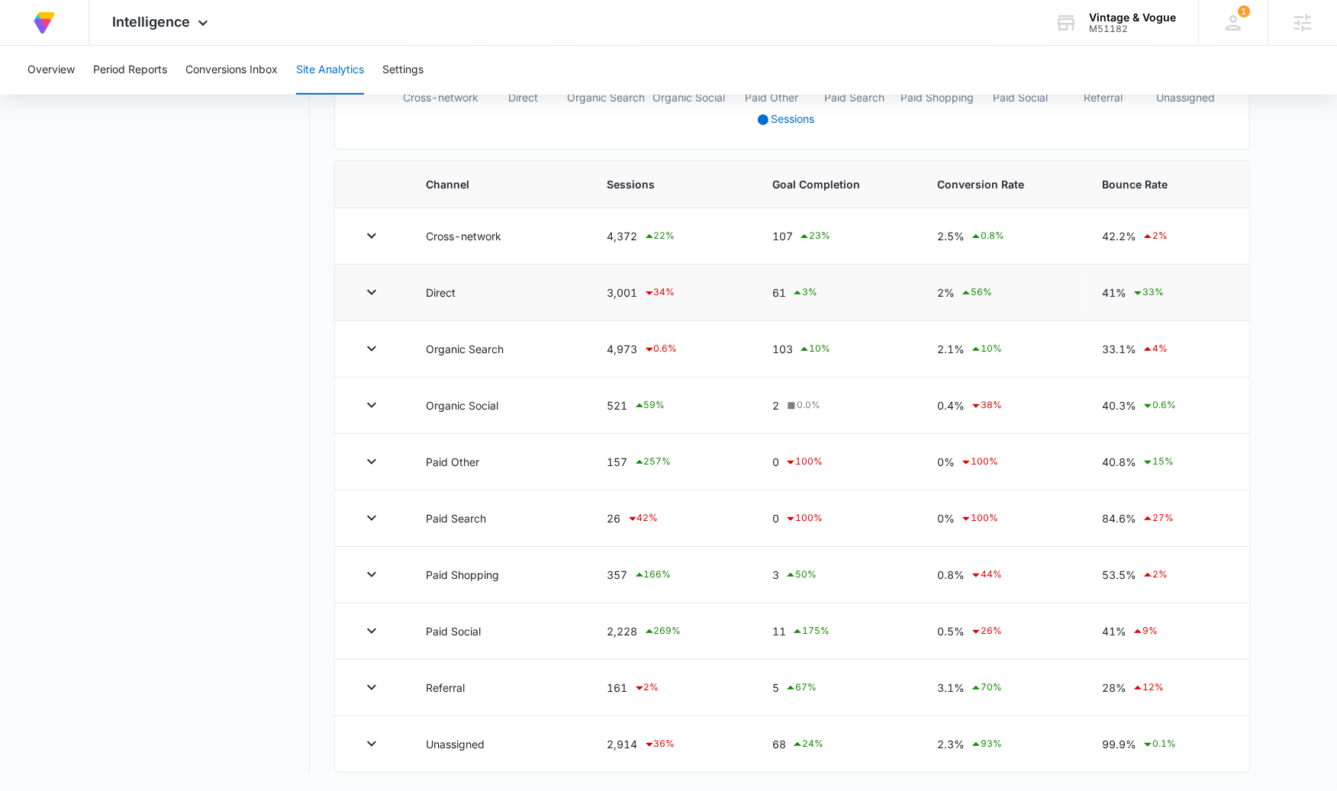
click at [615, 284] on div "3,001 34 %" at bounding box center [671, 293] width 128 height 18
click at [612, 284] on div "3,001 34 %" at bounding box center [671, 293] width 128 height 18
drag, startPoint x: 672, startPoint y: 283, endPoint x: 650, endPoint y: 284, distance: 22.1
click at [650, 284] on div "34 %" at bounding box center [659, 293] width 32 height 18
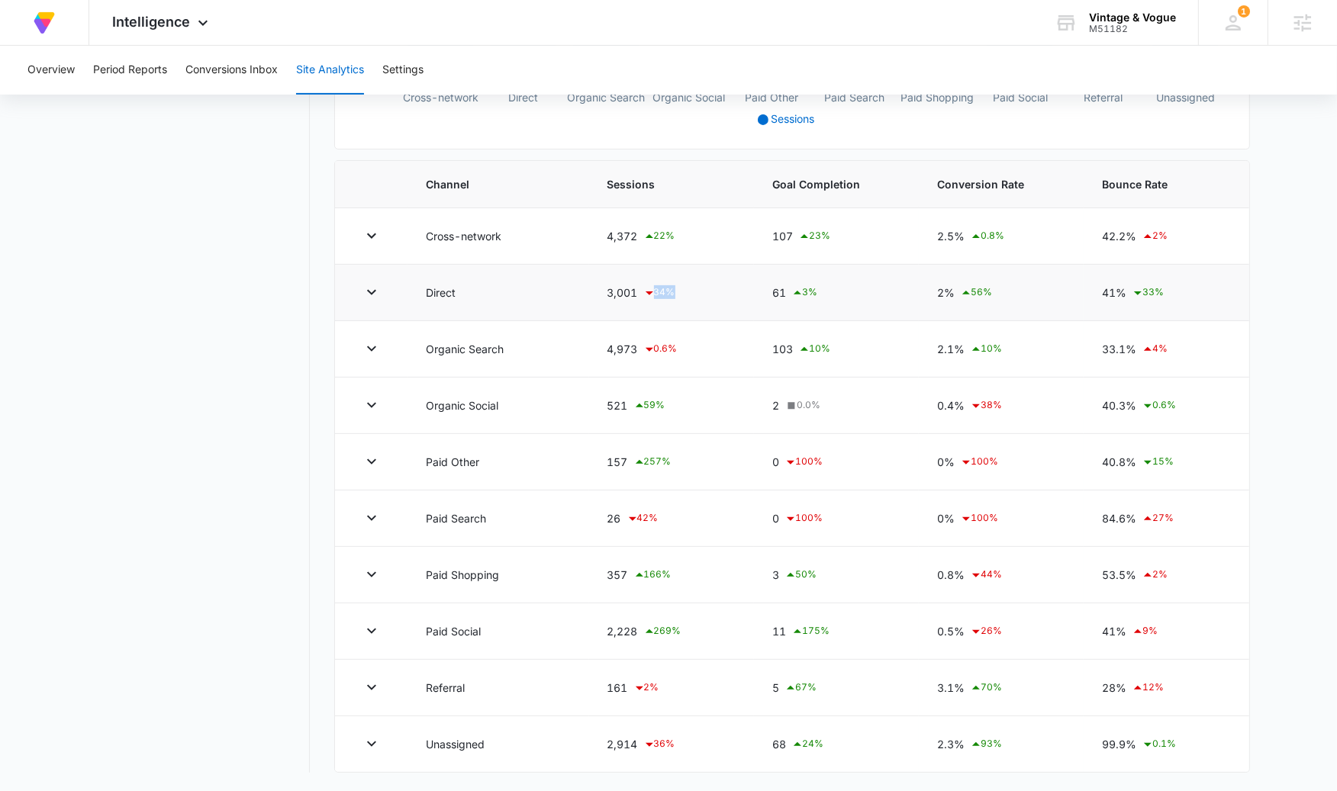
click at [650, 284] on icon at bounding box center [649, 293] width 18 height 18
click at [954, 291] on div "2% 56 %" at bounding box center [1001, 293] width 128 height 18
drag, startPoint x: 952, startPoint y: 279, endPoint x: 939, endPoint y: 285, distance: 14.0
click at [939, 285] on div "2% 56 %" at bounding box center [1001, 293] width 128 height 18
click at [923, 330] on td "2.1% 10 %" at bounding box center [1001, 349] width 165 height 56
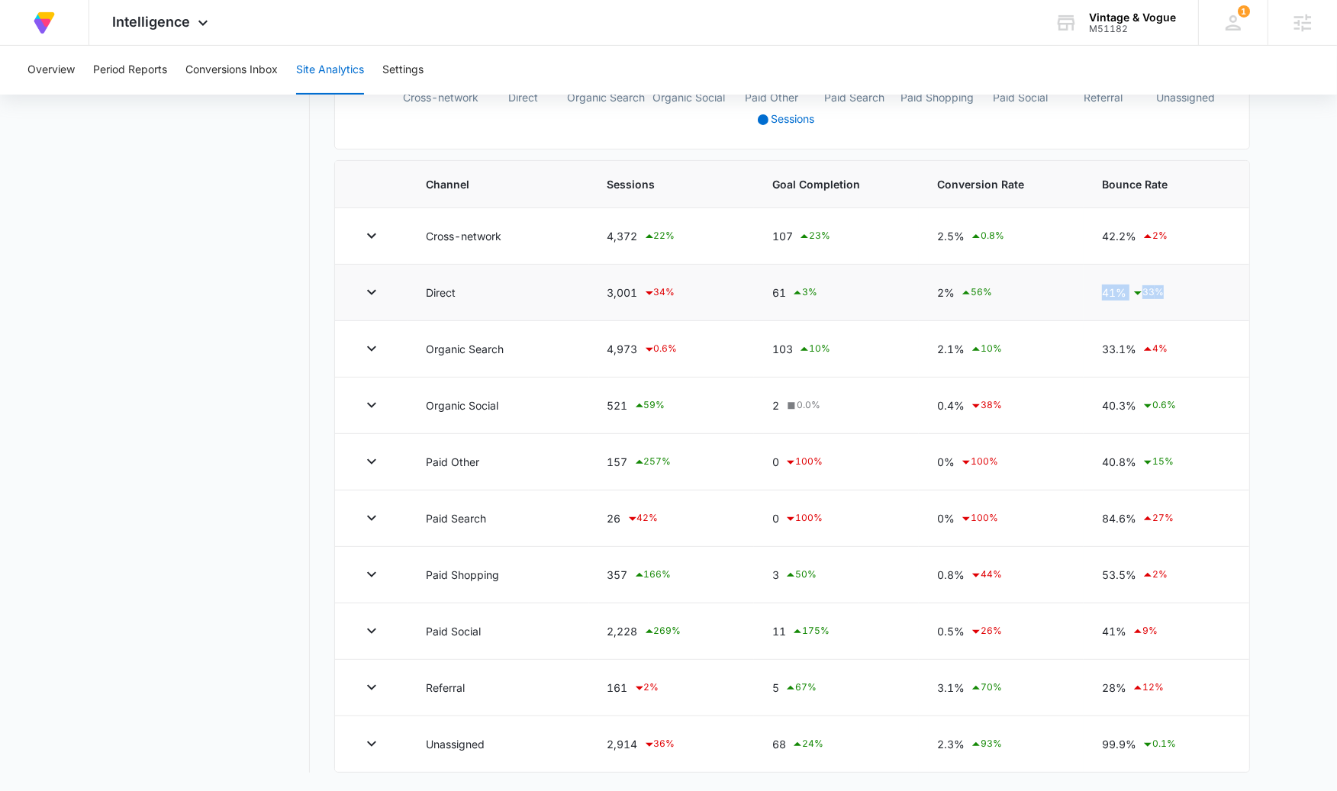
drag, startPoint x: 1161, startPoint y: 283, endPoint x: 1087, endPoint y: 282, distance: 74.0
click at [1087, 282] on td "41% 33 %" at bounding box center [1165, 293] width 165 height 56
click at [1286, 282] on main "Site Analytics Channels Report Source Report Page Insights Location Data Conver…" at bounding box center [668, 237] width 1337 height 1107
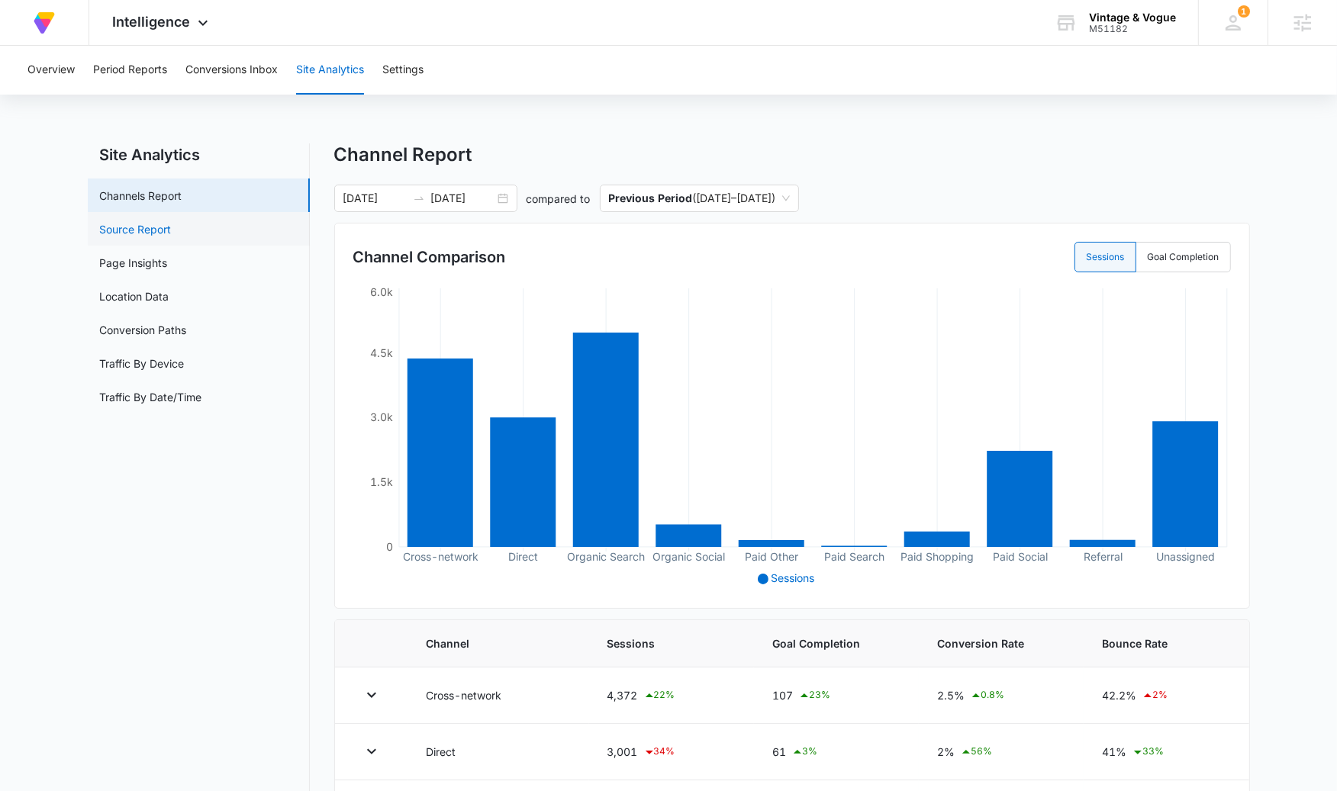
click at [172, 226] on link "Source Report" at bounding box center [136, 229] width 72 height 16
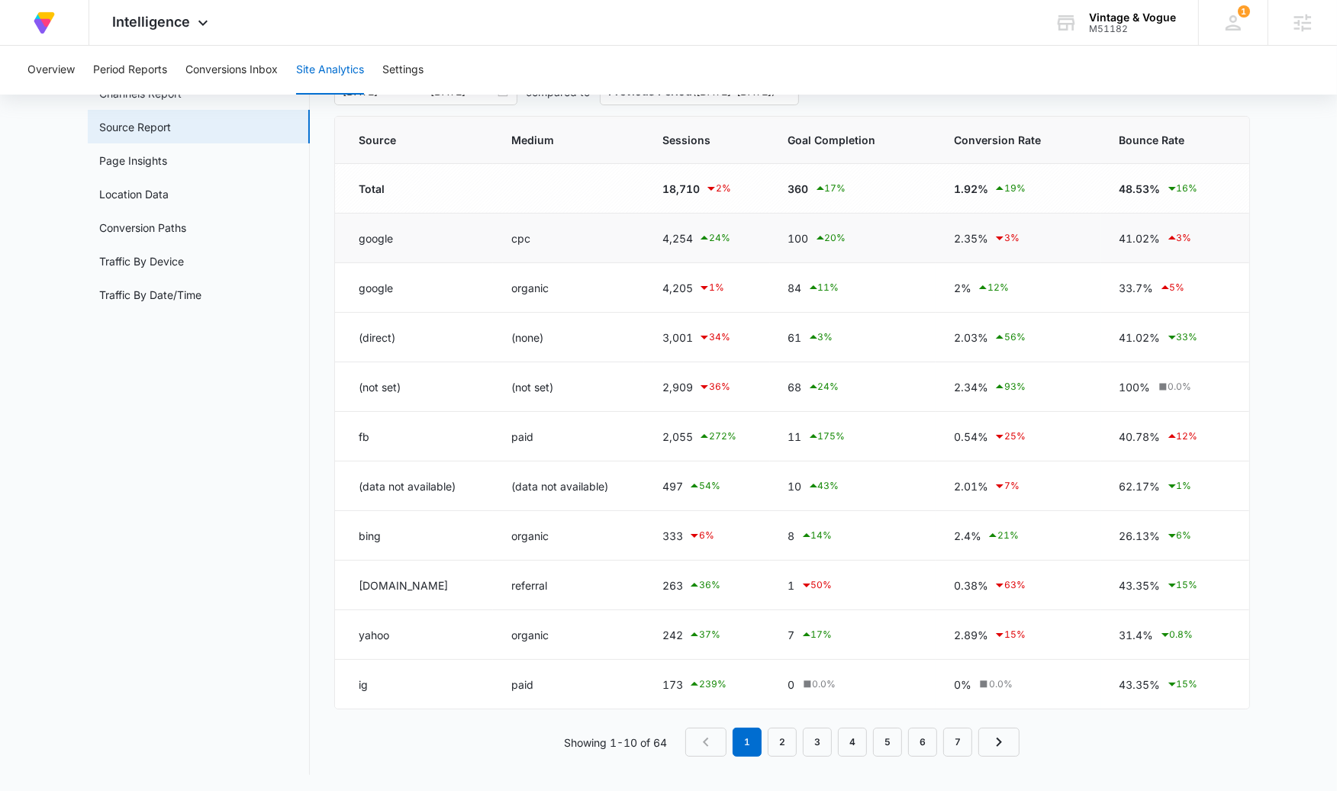
scroll to position [105, 0]
drag, startPoint x: 358, startPoint y: 534, endPoint x: 396, endPoint y: 536, distance: 38.2
click at [396, 536] on td "bing" at bounding box center [414, 534] width 158 height 50
drag, startPoint x: 958, startPoint y: 536, endPoint x: 985, endPoint y: 537, distance: 27.5
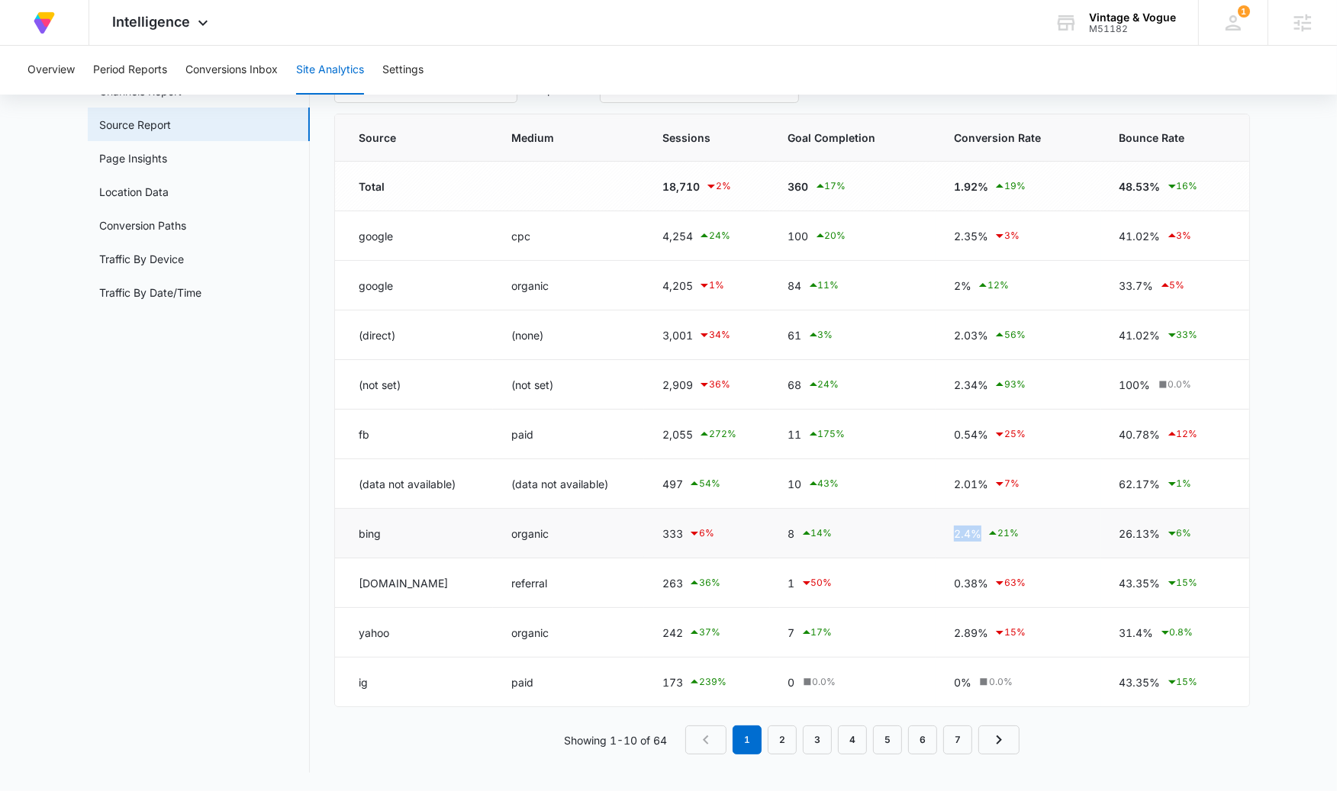
click at [985, 537] on div "2.4% 21 %" at bounding box center [1018, 533] width 128 height 18
click at [982, 531] on div "2.4% 21 %" at bounding box center [1018, 533] width 128 height 18
drag, startPoint x: 987, startPoint y: 237, endPoint x: 941, endPoint y: 235, distance: 45.8
click at [941, 235] on td "2.35% 3 %" at bounding box center [1017, 236] width 165 height 50
click at [932, 233] on td "100 20 %" at bounding box center [853, 236] width 166 height 50
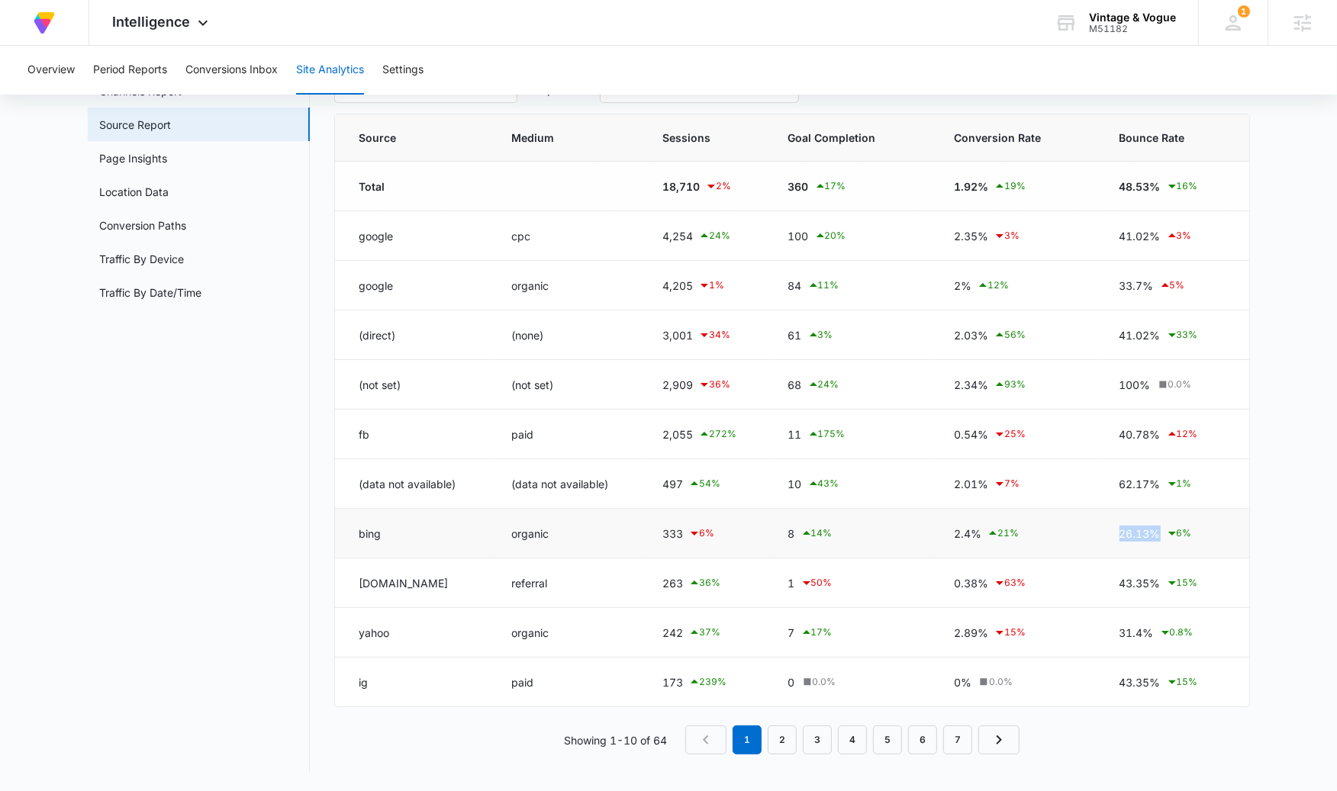
drag, startPoint x: 1118, startPoint y: 539, endPoint x: 1163, endPoint y: 534, distance: 45.3
click at [1163, 534] on div "26.13% 6 %" at bounding box center [1171, 533] width 105 height 18
click at [1163, 534] on icon at bounding box center [1172, 533] width 18 height 18
click at [1067, 526] on div "2.4% 21 %" at bounding box center [1018, 533] width 128 height 18
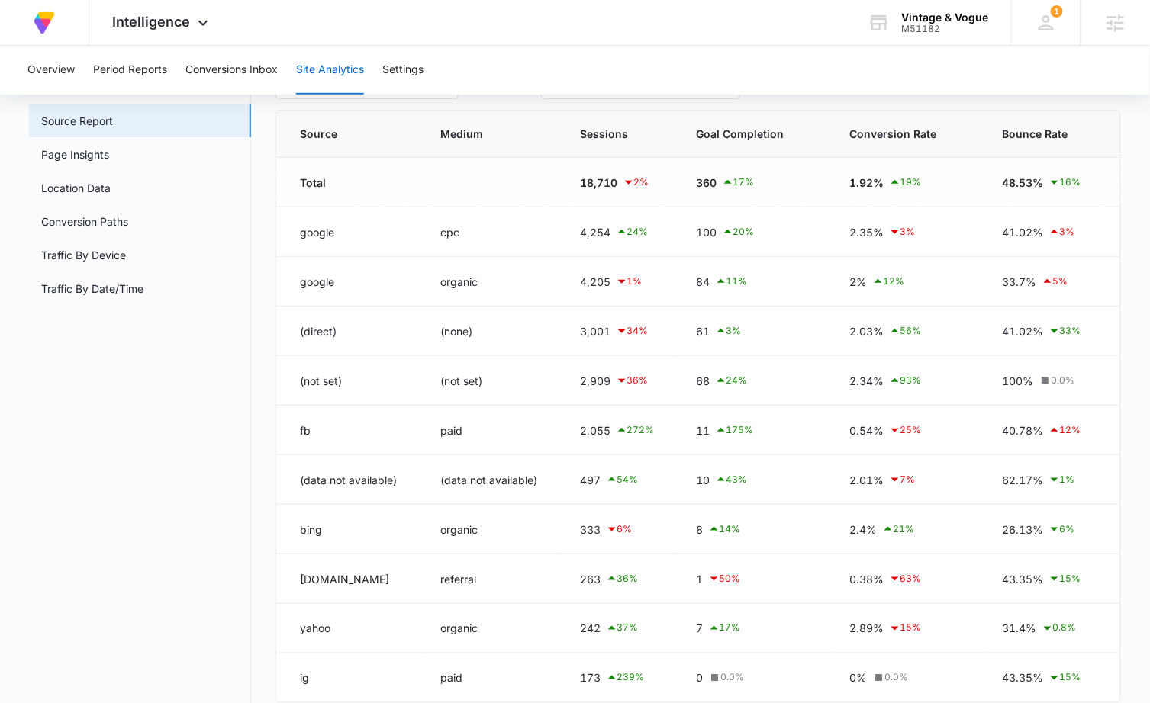
scroll to position [111, 0]
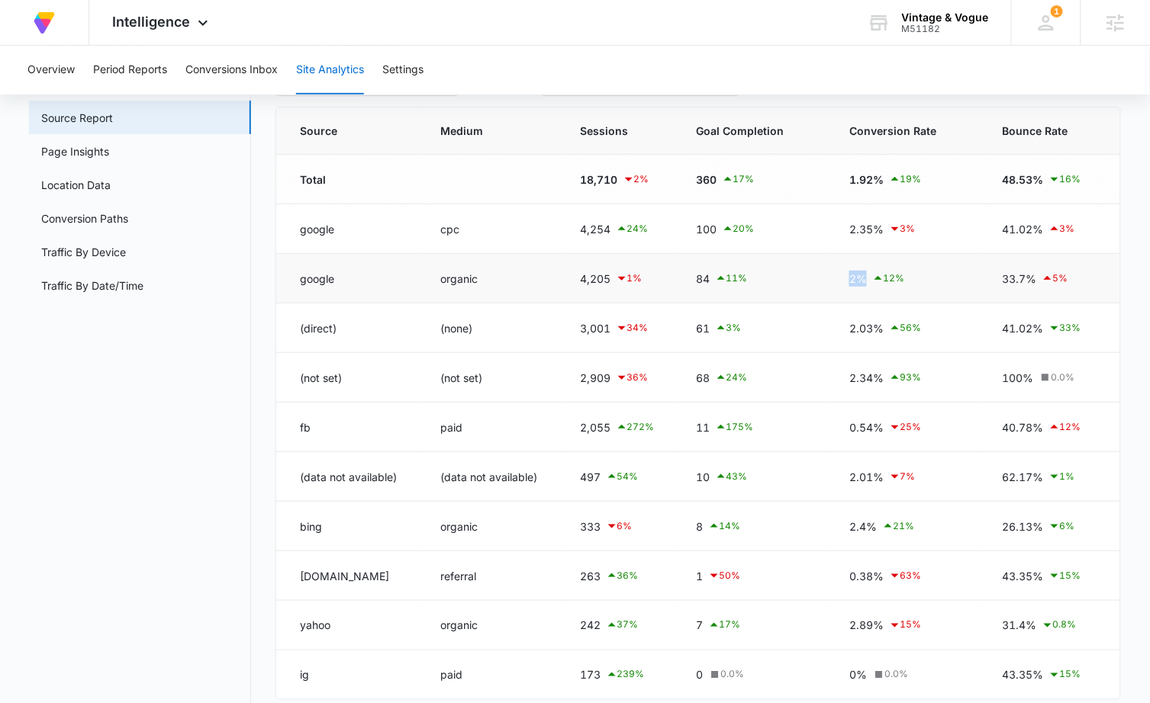
drag, startPoint x: 850, startPoint y: 282, endPoint x: 878, endPoint y: 282, distance: 28.2
click at [878, 282] on div "2% 12 %" at bounding box center [907, 278] width 116 height 18
click at [880, 293] on td "2% 12 %" at bounding box center [907, 279] width 153 height 50
drag, startPoint x: 848, startPoint y: 187, endPoint x: 837, endPoint y: 179, distance: 13.6
click at [837, 179] on td "1.92% 19 %" at bounding box center [907, 180] width 153 height 50
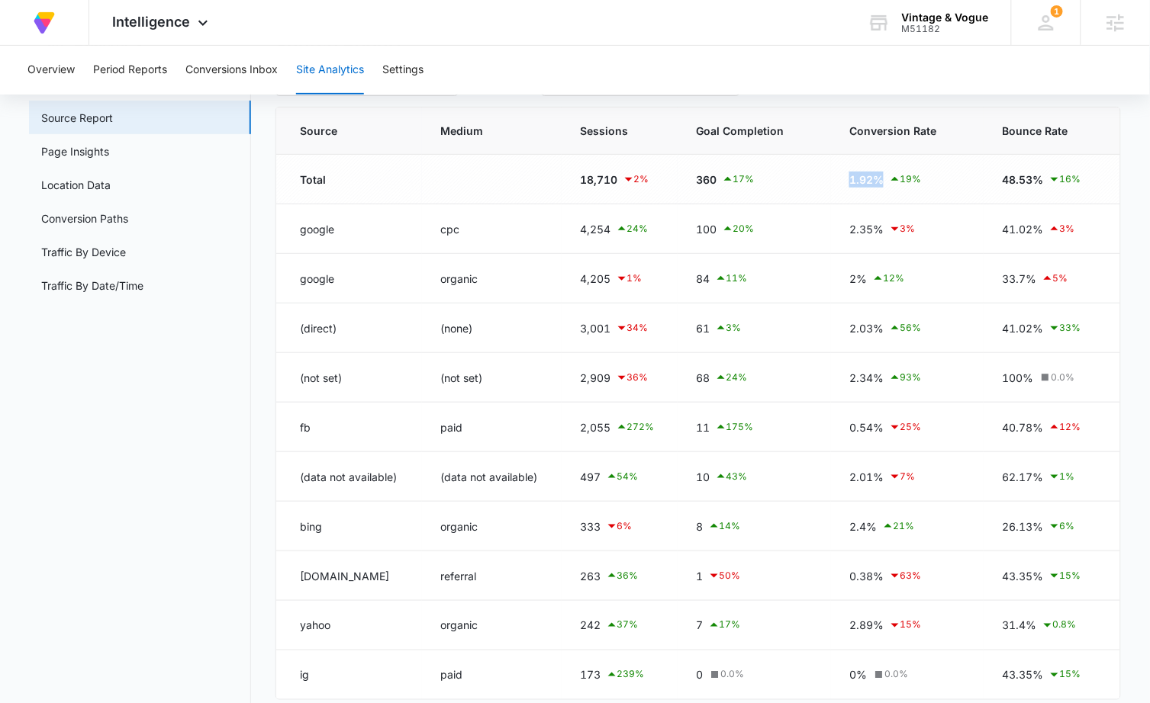
drag, startPoint x: 842, startPoint y: 176, endPoint x: 902, endPoint y: 179, distance: 60.3
click at [902, 179] on td "1.92% 19 %" at bounding box center [907, 180] width 153 height 50
click at [935, 178] on div "1.92% 19 %" at bounding box center [907, 179] width 116 height 18
